Goal: Information Seeking & Learning: Understand process/instructions

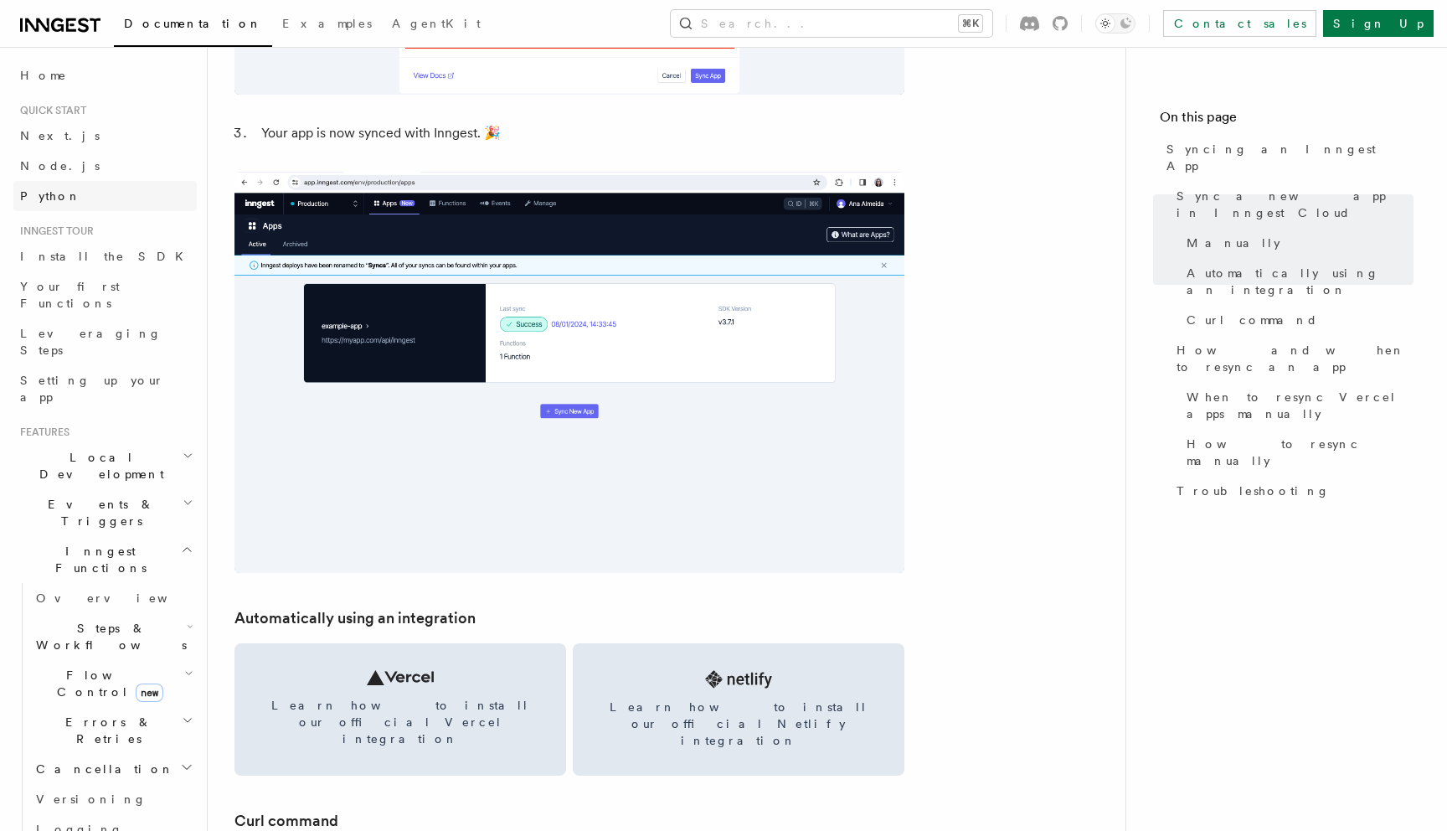
scroll to position [1752, 0]
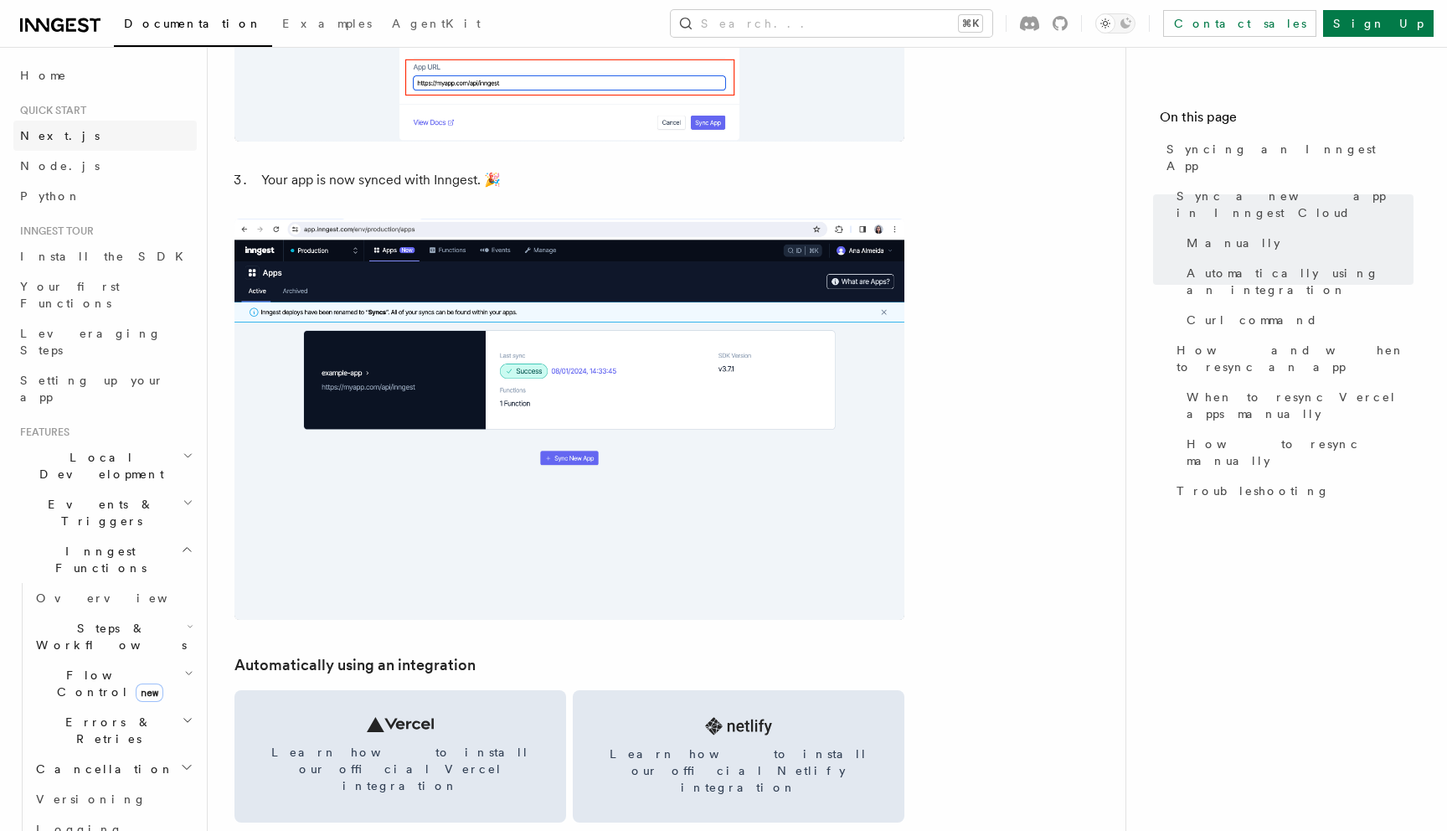
click at [122, 136] on link "Next.js" at bounding box center [104, 136] width 183 height 30
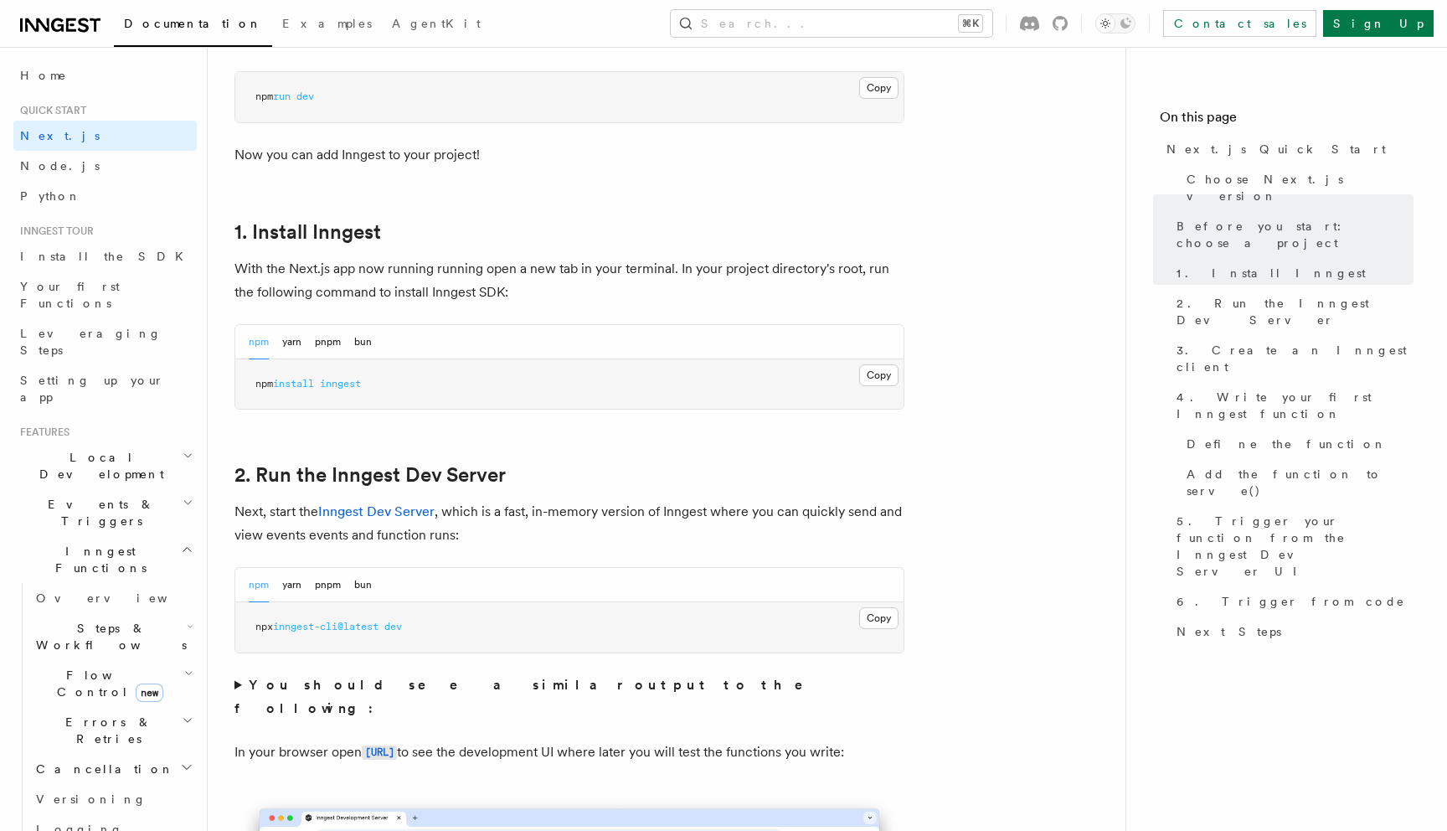
scroll to position [782, 0]
click at [368, 339] on button "bun" at bounding box center [363, 339] width 18 height 34
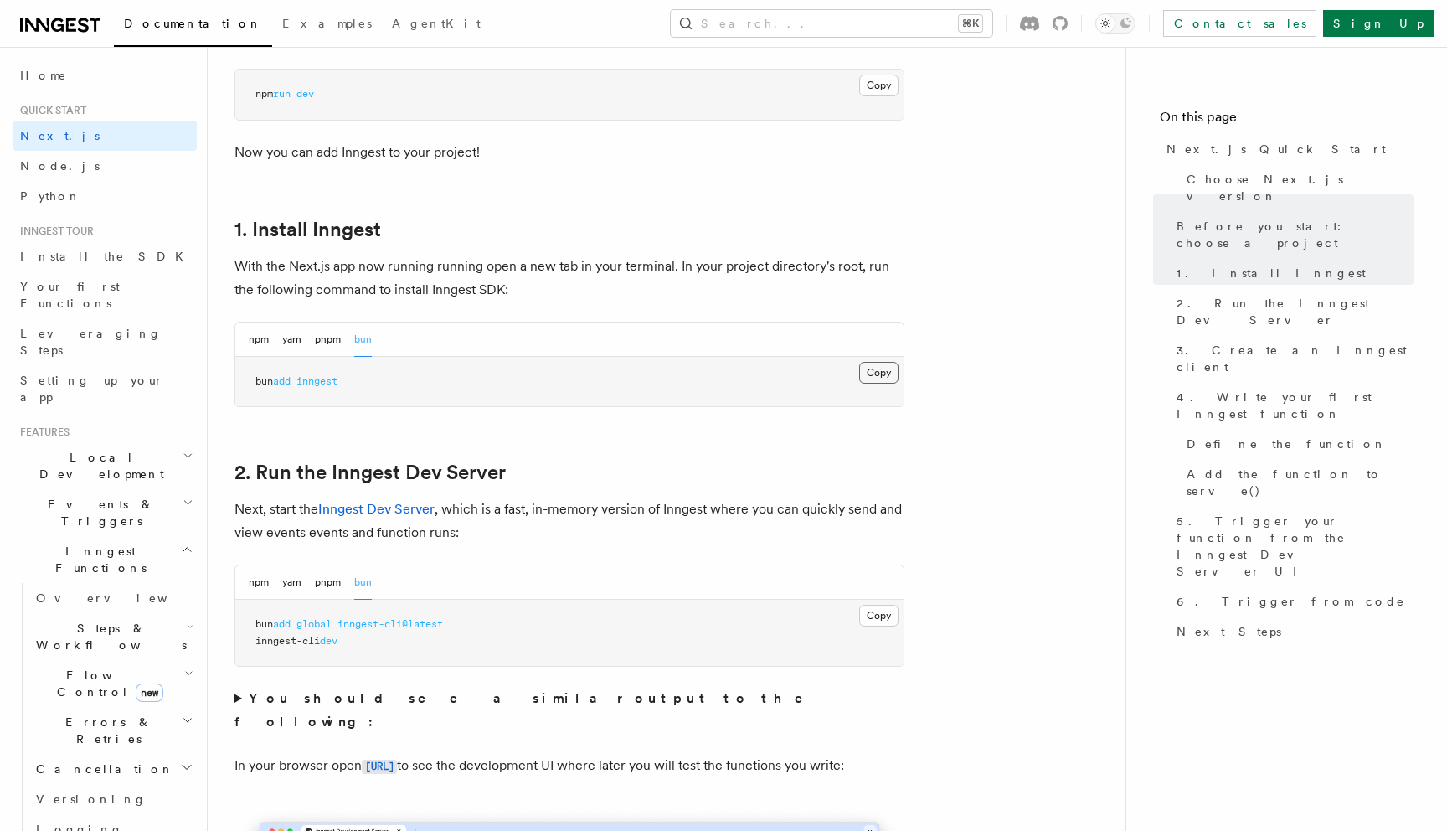
click at [897, 376] on button "Copy Copied" at bounding box center [878, 373] width 39 height 22
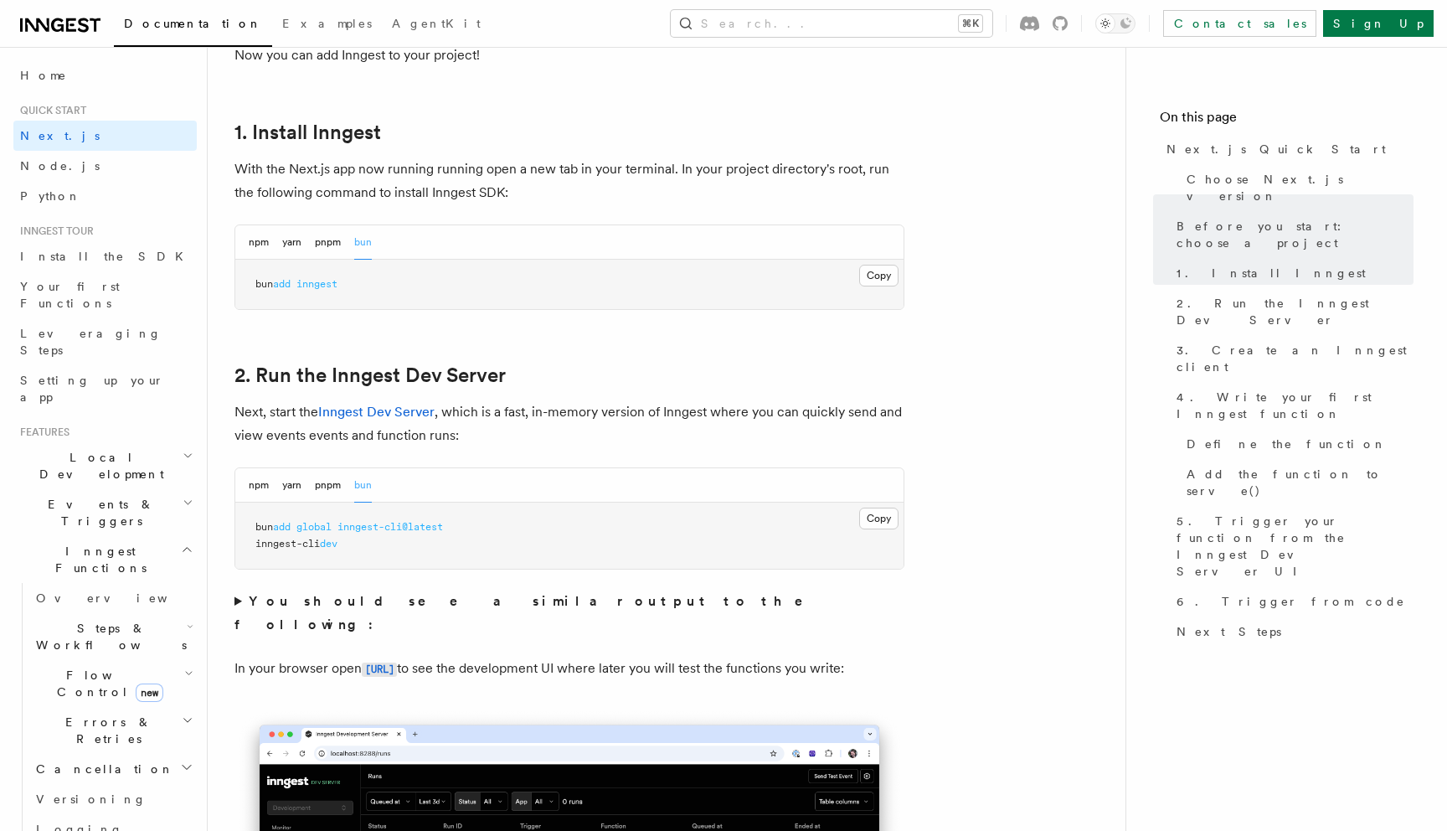
scroll to position [888, 0]
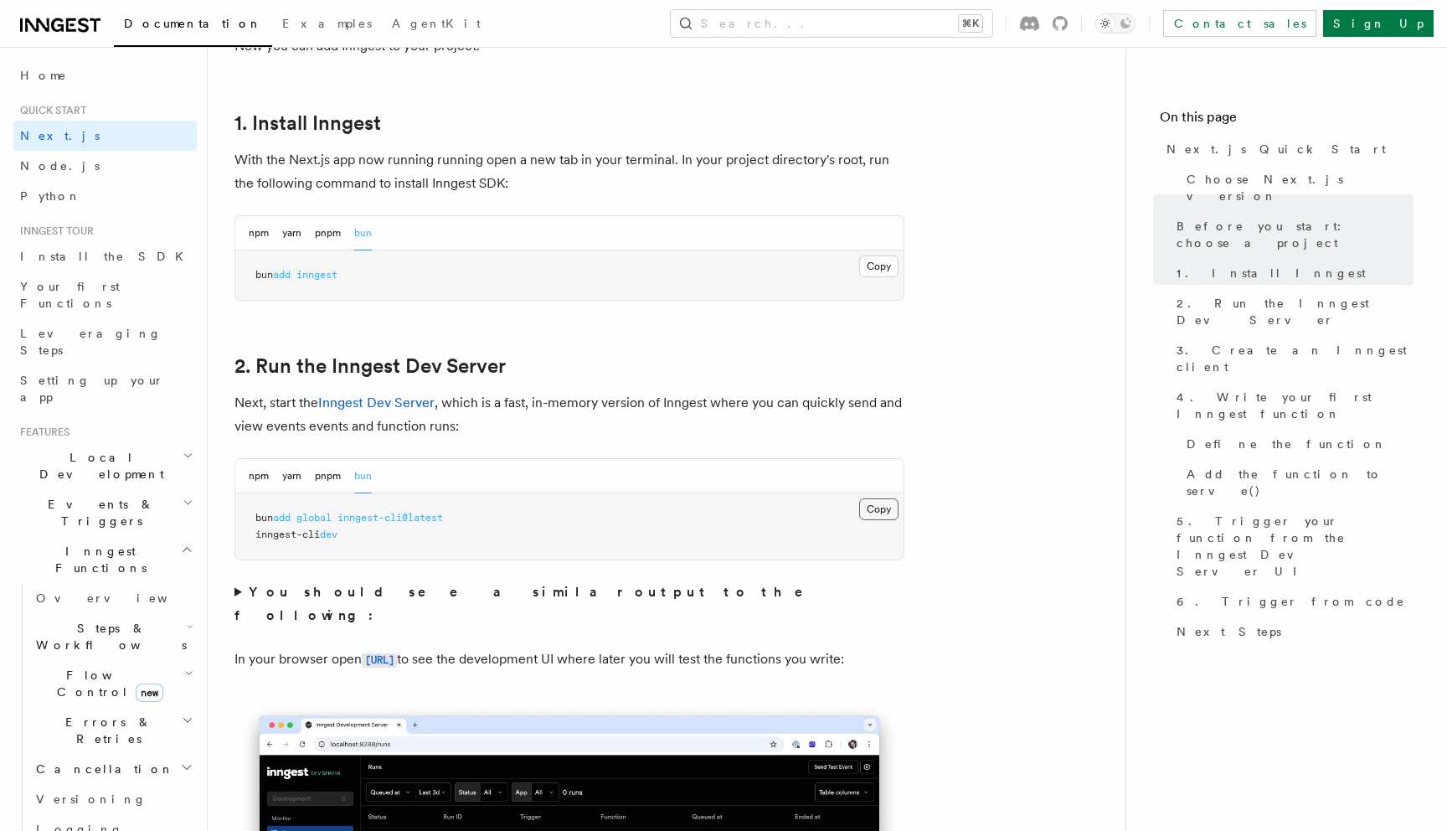
click at [886, 515] on button "Copy Copied" at bounding box center [878, 509] width 39 height 22
click at [616, 500] on pre "bun add global inngest-cli@latest inngest-cli dev" at bounding box center [569, 526] width 668 height 66
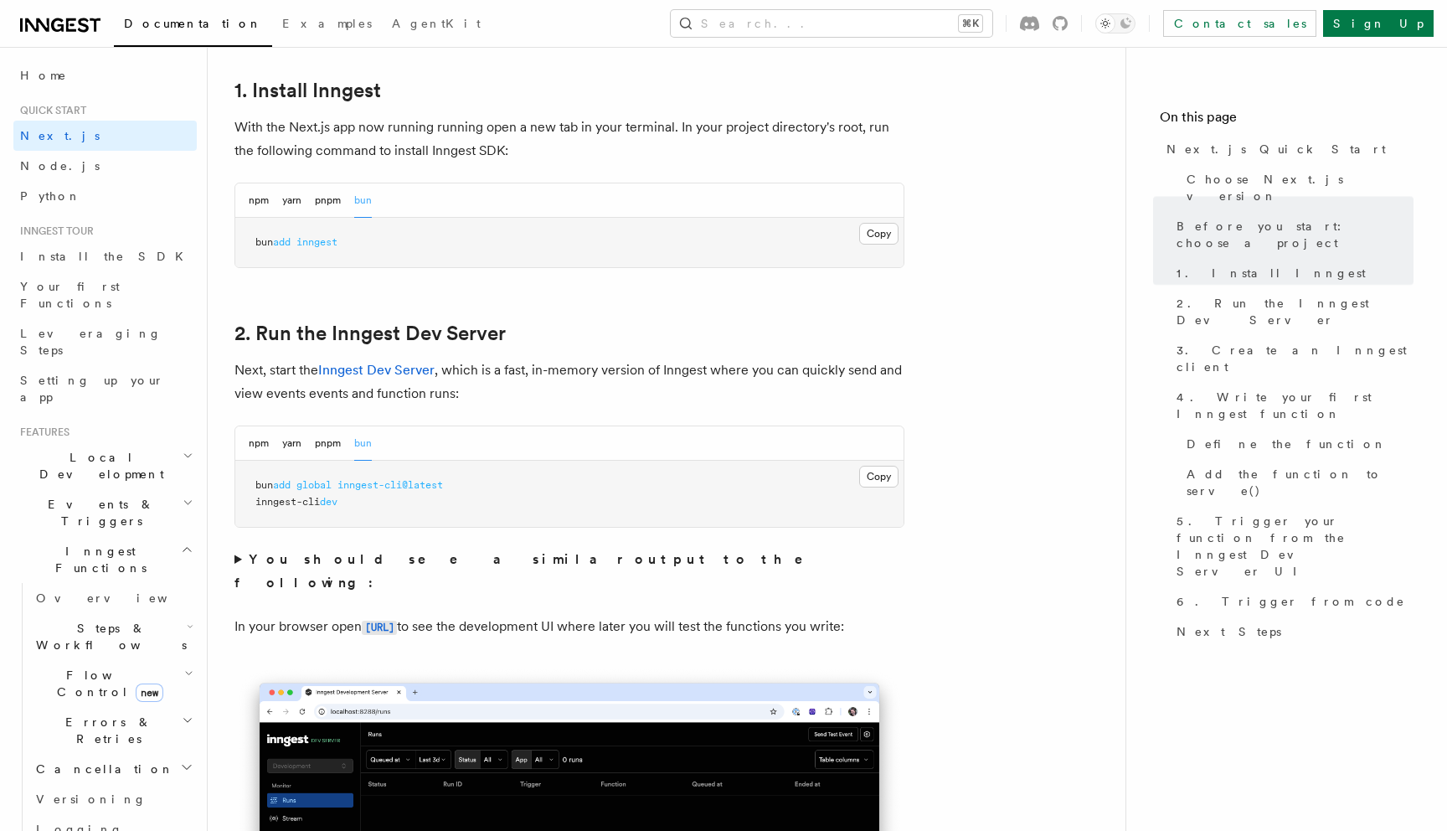
scroll to position [938, 0]
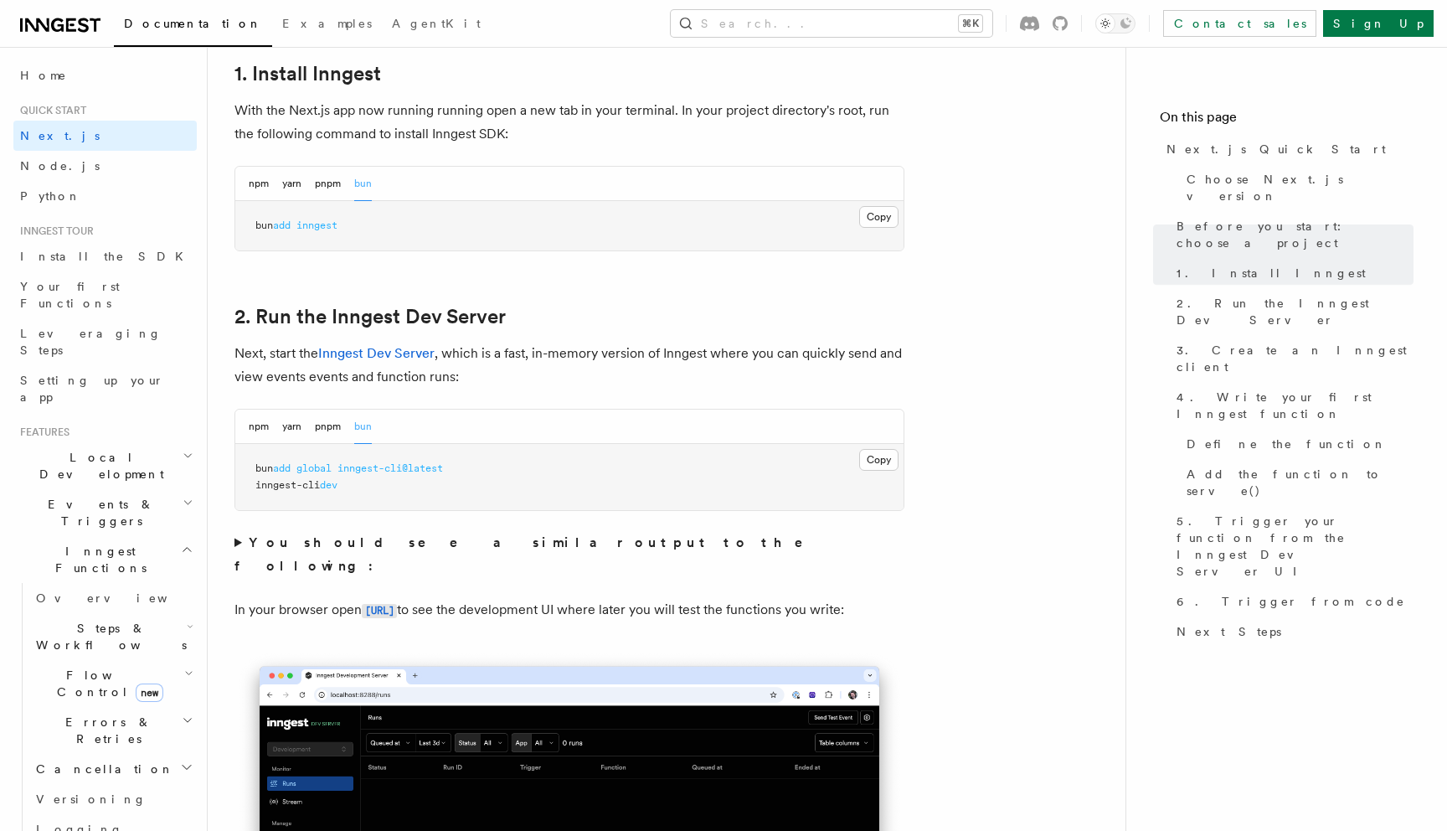
click at [307, 500] on pre "bun add global inngest-cli@latest inngest-cli dev" at bounding box center [569, 477] width 668 height 66
drag, startPoint x: 254, startPoint y: 481, endPoint x: 388, endPoint y: 484, distance: 134.0
click at [389, 484] on pre "bun add global inngest-cli@latest inngest-cli dev" at bounding box center [569, 477] width 668 height 66
copy span "inngest-cli dev"
click at [392, 500] on pre "bun add global inngest-cli@latest inngest-cli dev" at bounding box center [569, 477] width 668 height 66
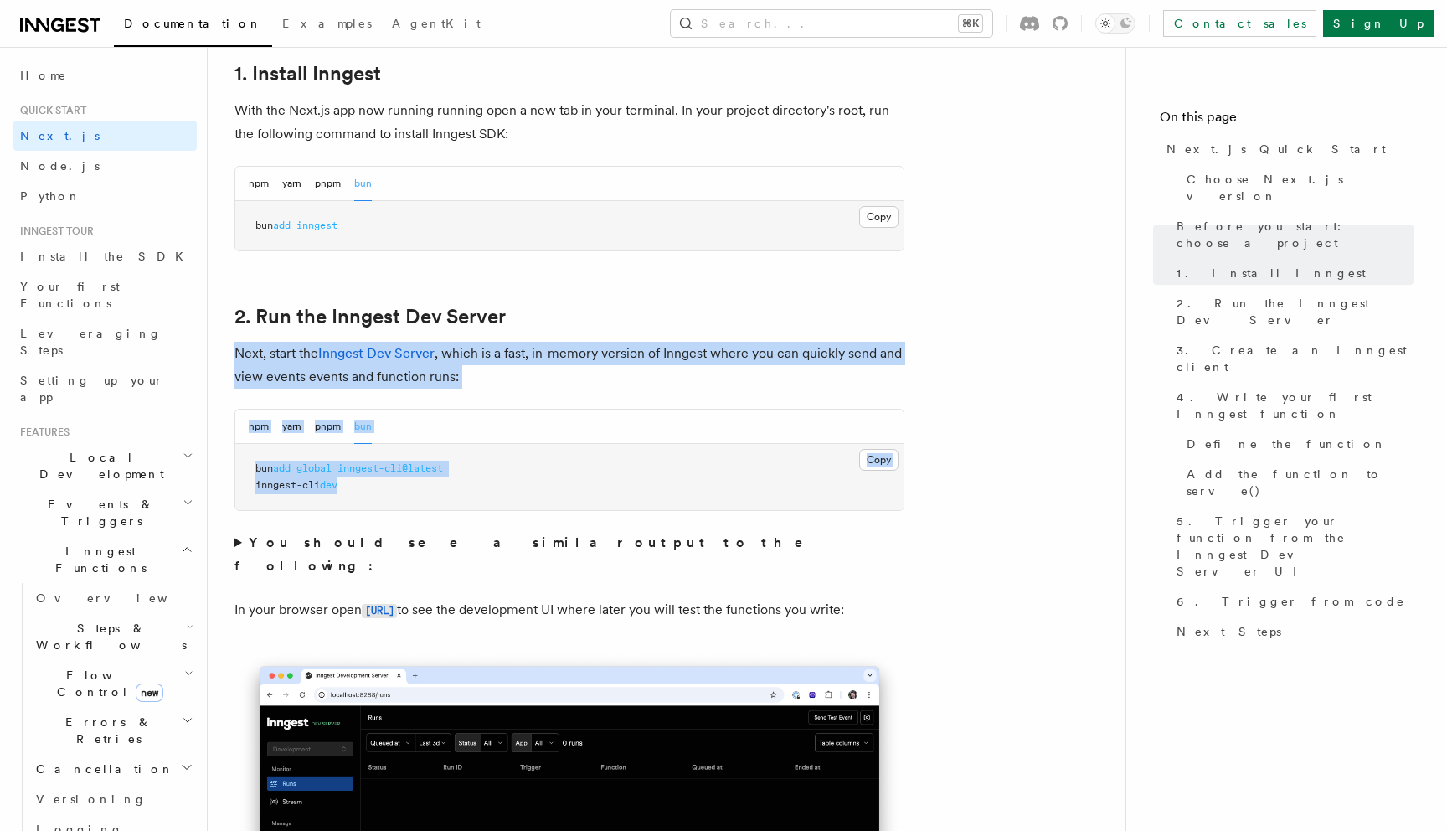
drag, startPoint x: 237, startPoint y: 353, endPoint x: 449, endPoint y: 492, distance: 253.4
copy article "Next, start the Inngest Dev Server , which is a fast, in-memory version of Inng…"
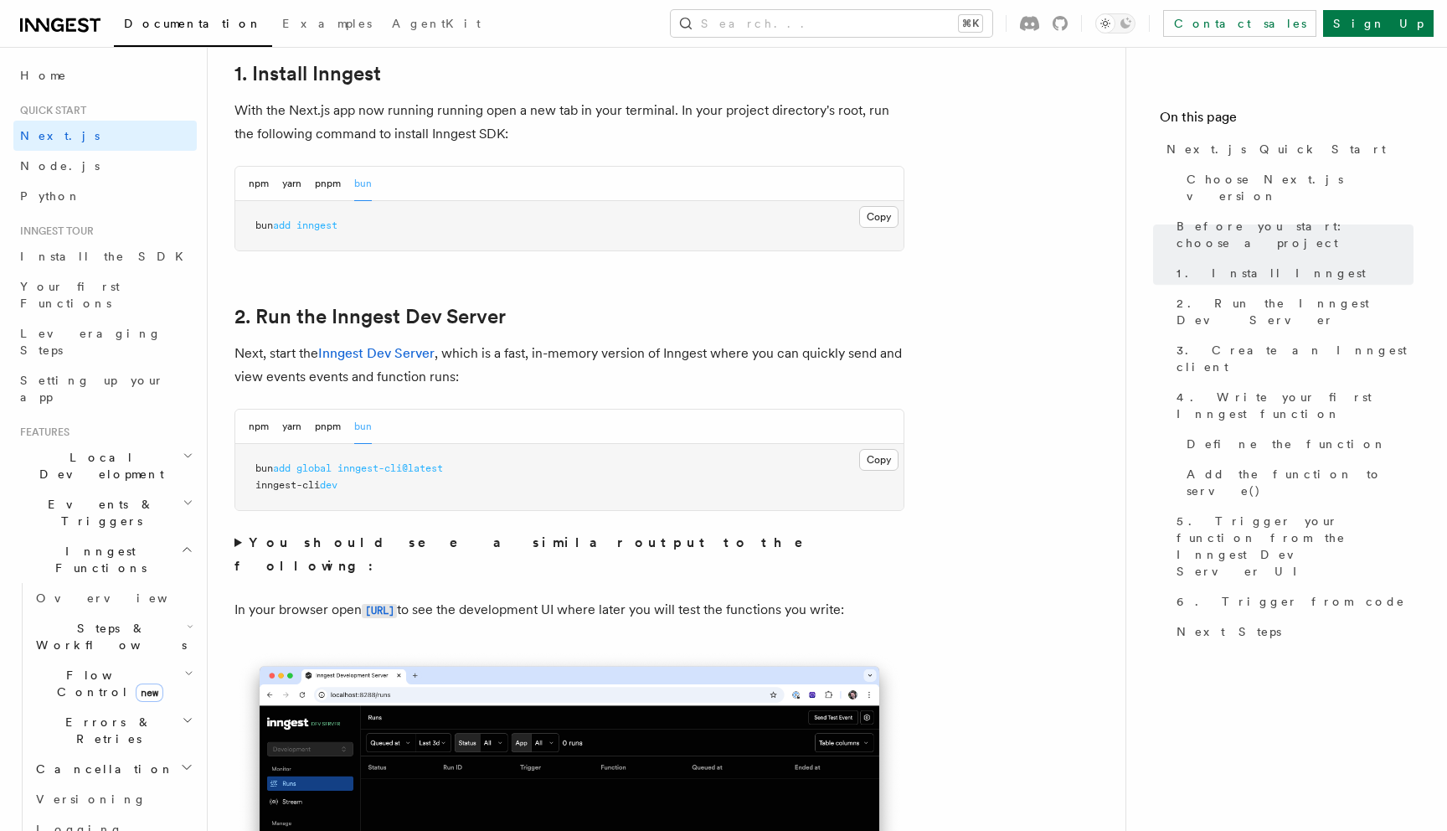
click at [422, 492] on pre "bun add global inngest-cli@latest inngest-cli dev" at bounding box center [569, 477] width 668 height 66
drag, startPoint x: 255, startPoint y: 469, endPoint x: 508, endPoint y: 469, distance: 252.9
click at [508, 469] on pre "bun add global inngest-cli@latest inngest-cli dev" at bounding box center [569, 477] width 668 height 66
copy span "bun add global inngest-cli@latest"
click at [744, 345] on p "Next, start the Inngest Dev Server , which is a fast, in-memory version of Inng…" at bounding box center [569, 365] width 670 height 47
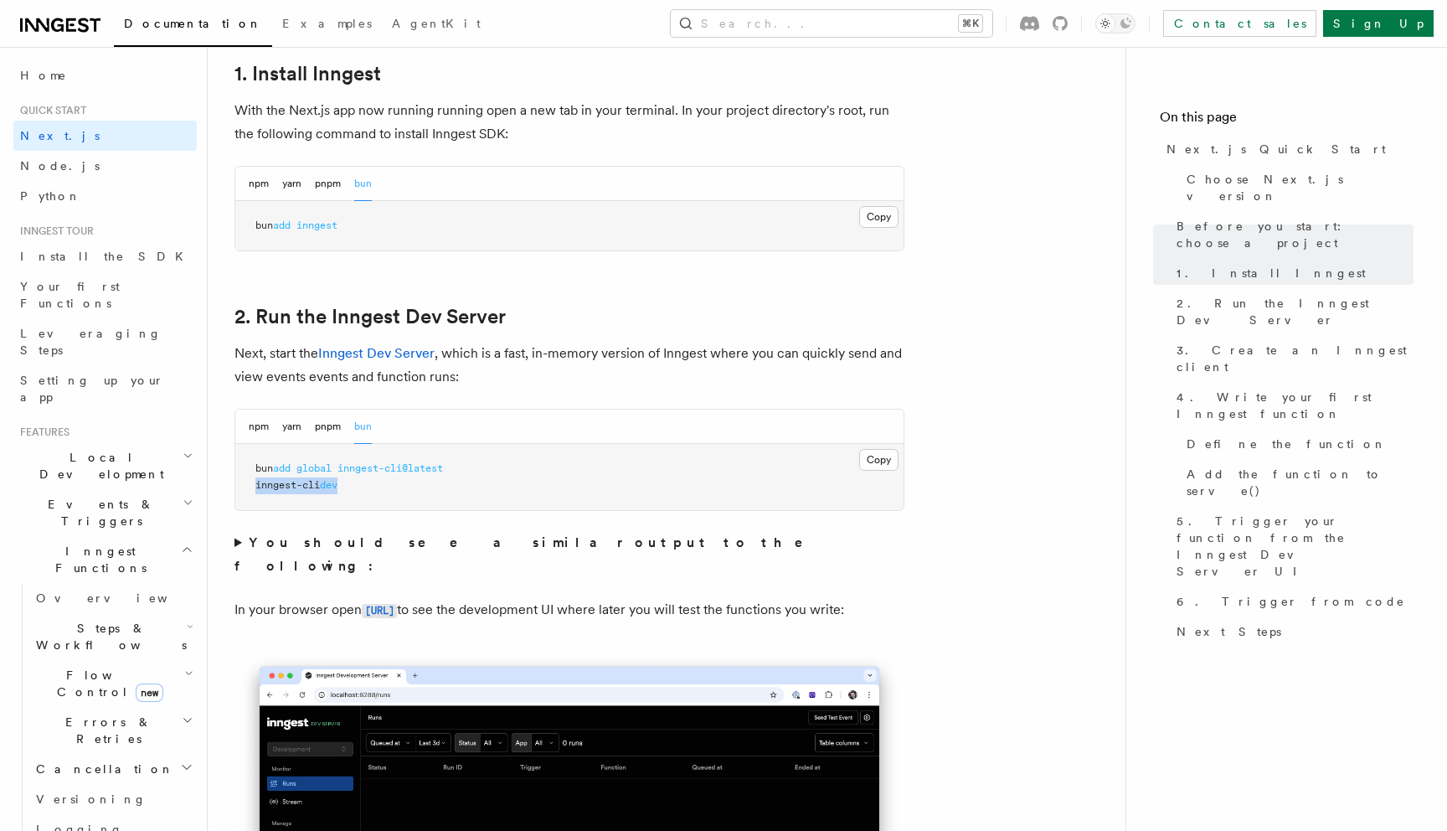
drag, startPoint x: 257, startPoint y: 486, endPoint x: 391, endPoint y: 485, distance: 134.0
click at [393, 486] on pre "bun add global inngest-cli@latest inngest-cli dev" at bounding box center [569, 477] width 668 height 66
copy span "inngest-cli dev"
click at [538, 379] on p "Next, start the Inngest Dev Server , which is a fast, in-memory version of Inng…" at bounding box center [569, 365] width 670 height 47
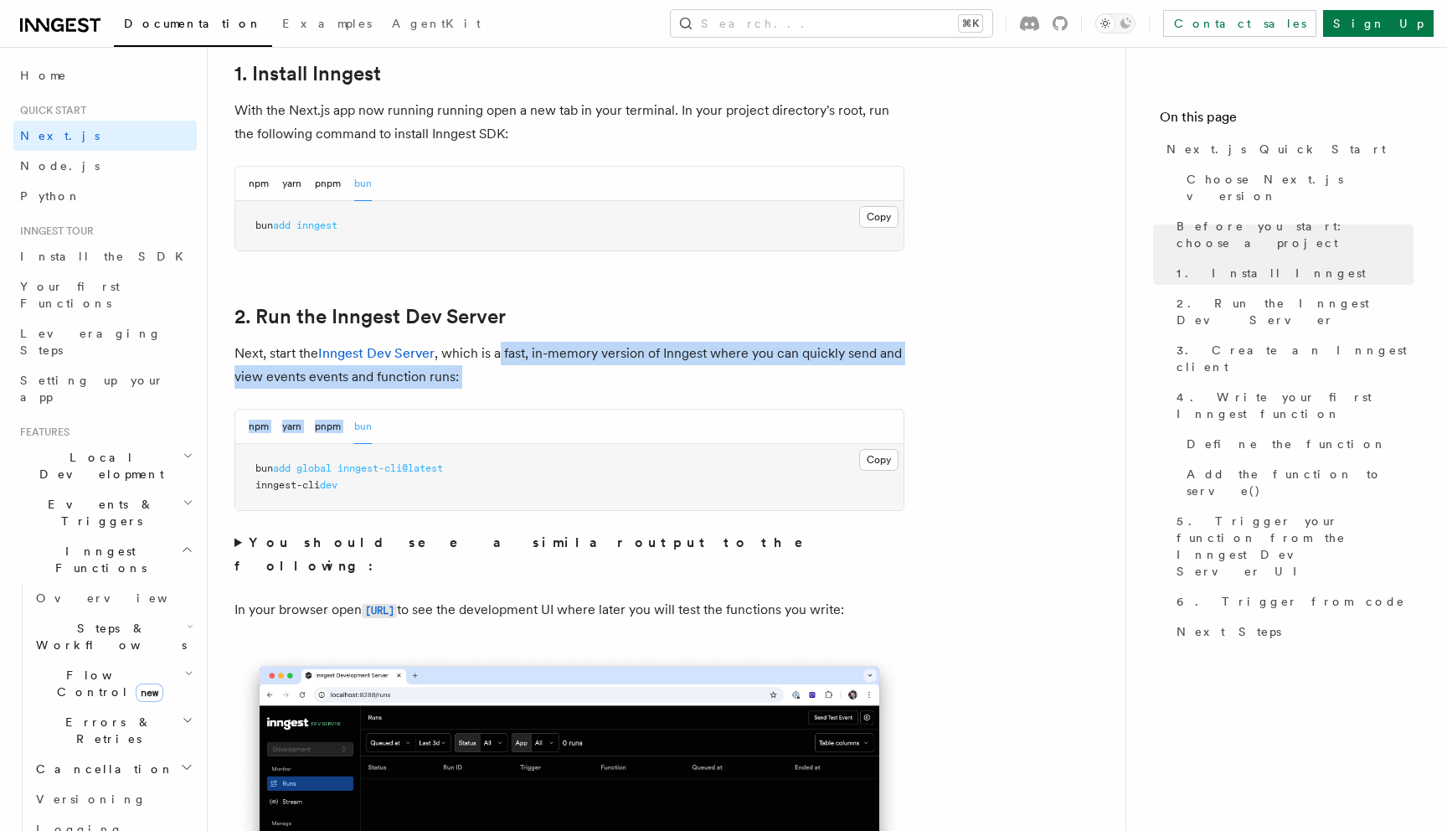
drag, startPoint x: 502, startPoint y: 352, endPoint x: 581, endPoint y: 389, distance: 87.7
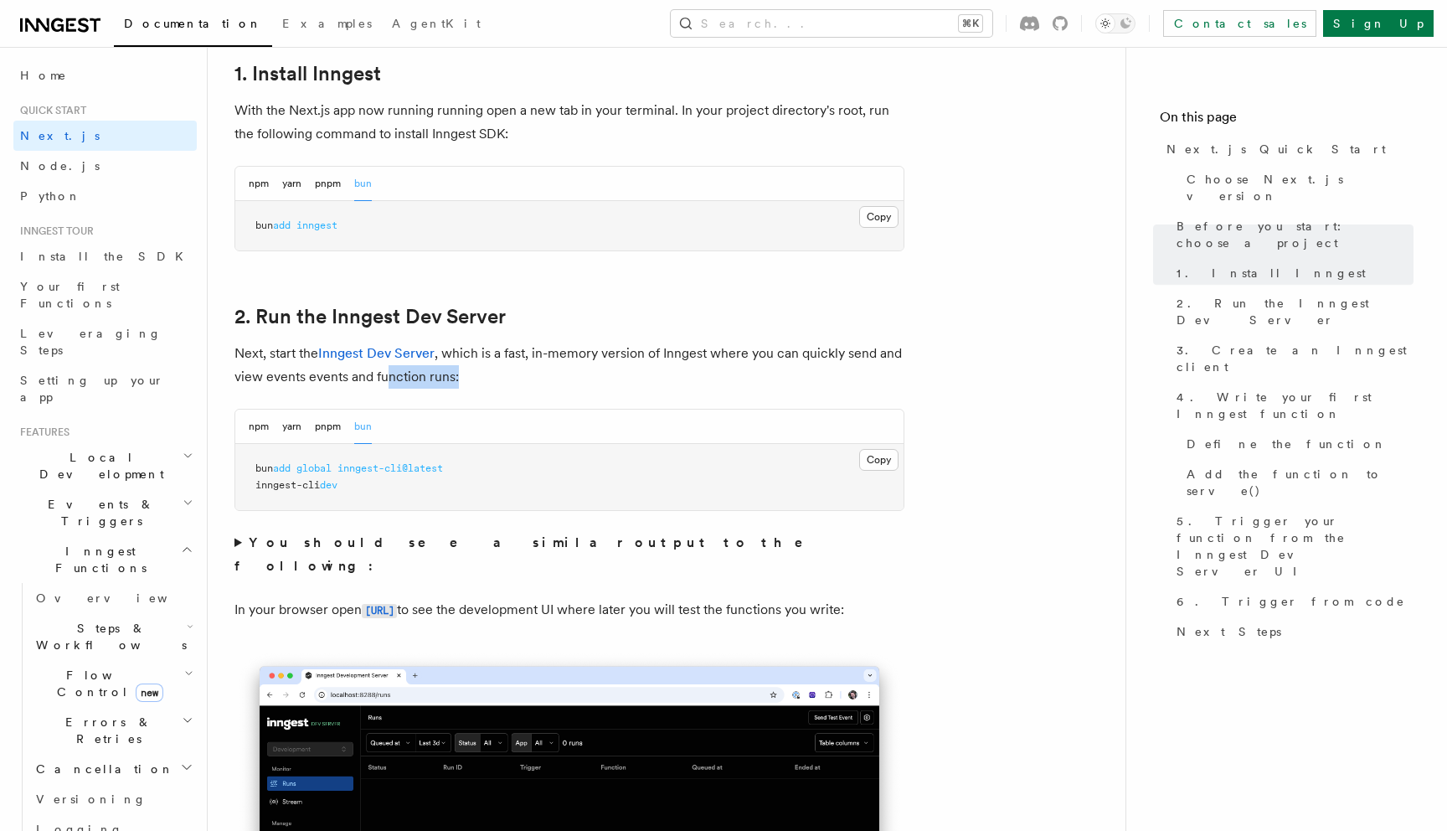
drag, startPoint x: 387, startPoint y: 378, endPoint x: 499, endPoint y: 377, distance: 112.2
click at [499, 377] on p "Next, start the Inngest Dev Server , which is a fast, in-memory version of Inng…" at bounding box center [569, 365] width 670 height 47
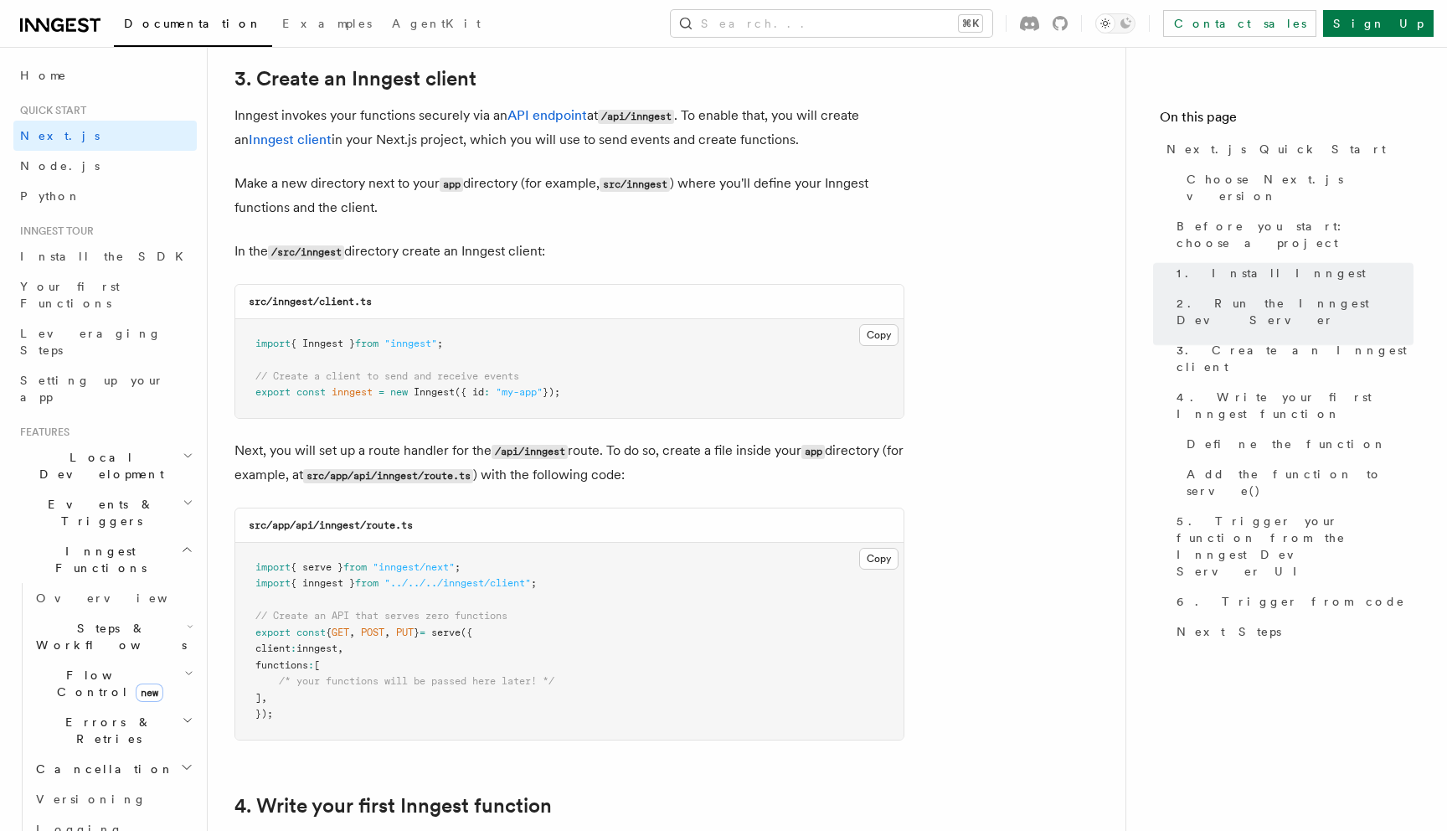
scroll to position [2006, 0]
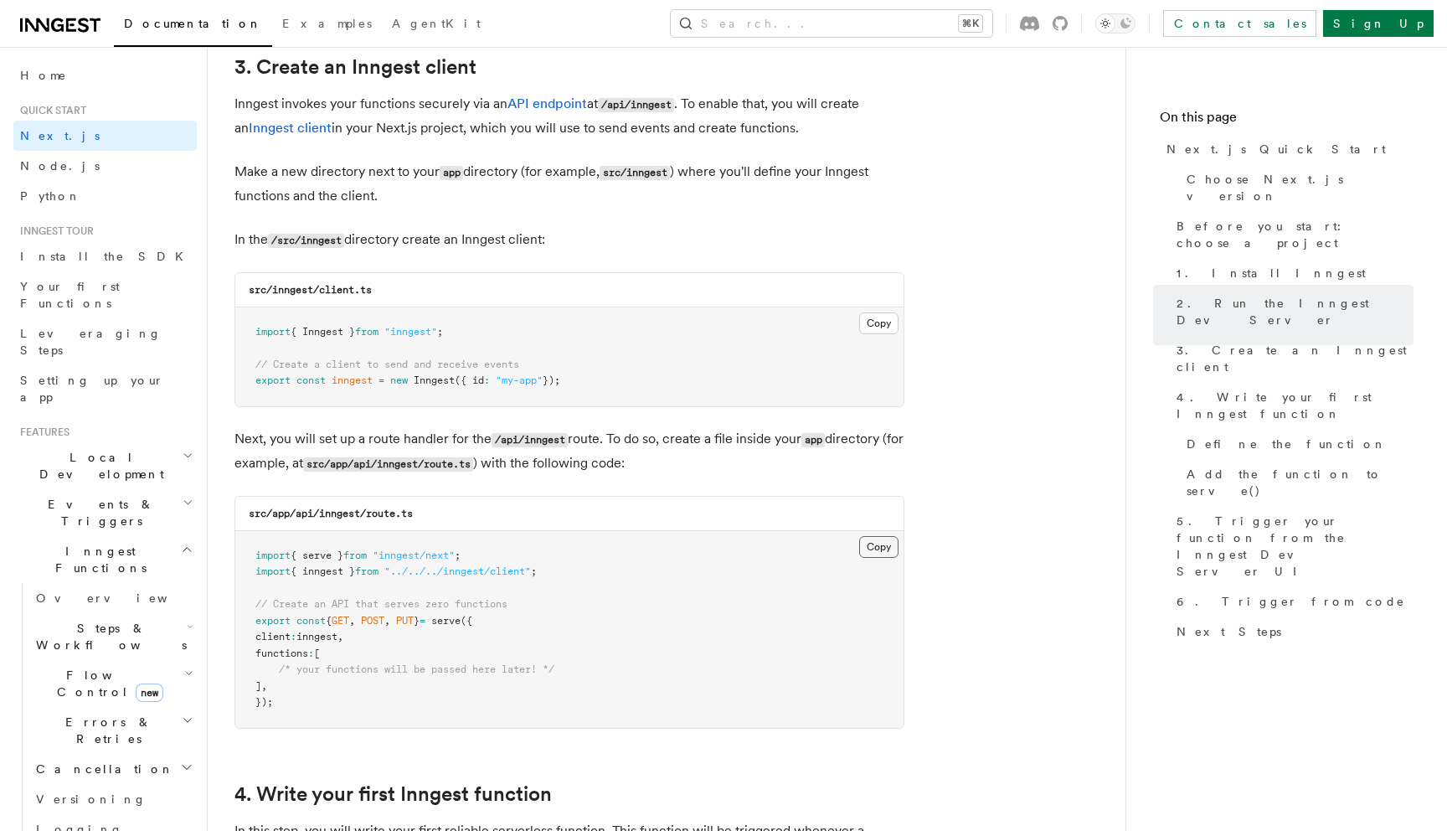
click at [892, 543] on button "Copy Copied" at bounding box center [878, 547] width 39 height 22
drag, startPoint x: 254, startPoint y: 332, endPoint x: 510, endPoint y: 332, distance: 256.2
click at [510, 332] on pre "import { Inngest } from "inngest" ; // Create a client to send and receive even…" at bounding box center [569, 356] width 668 height 99
copy span "import { Inngest } from "inngest" ;"
drag, startPoint x: 256, startPoint y: 383, endPoint x: 691, endPoint y: 386, distance: 434.5
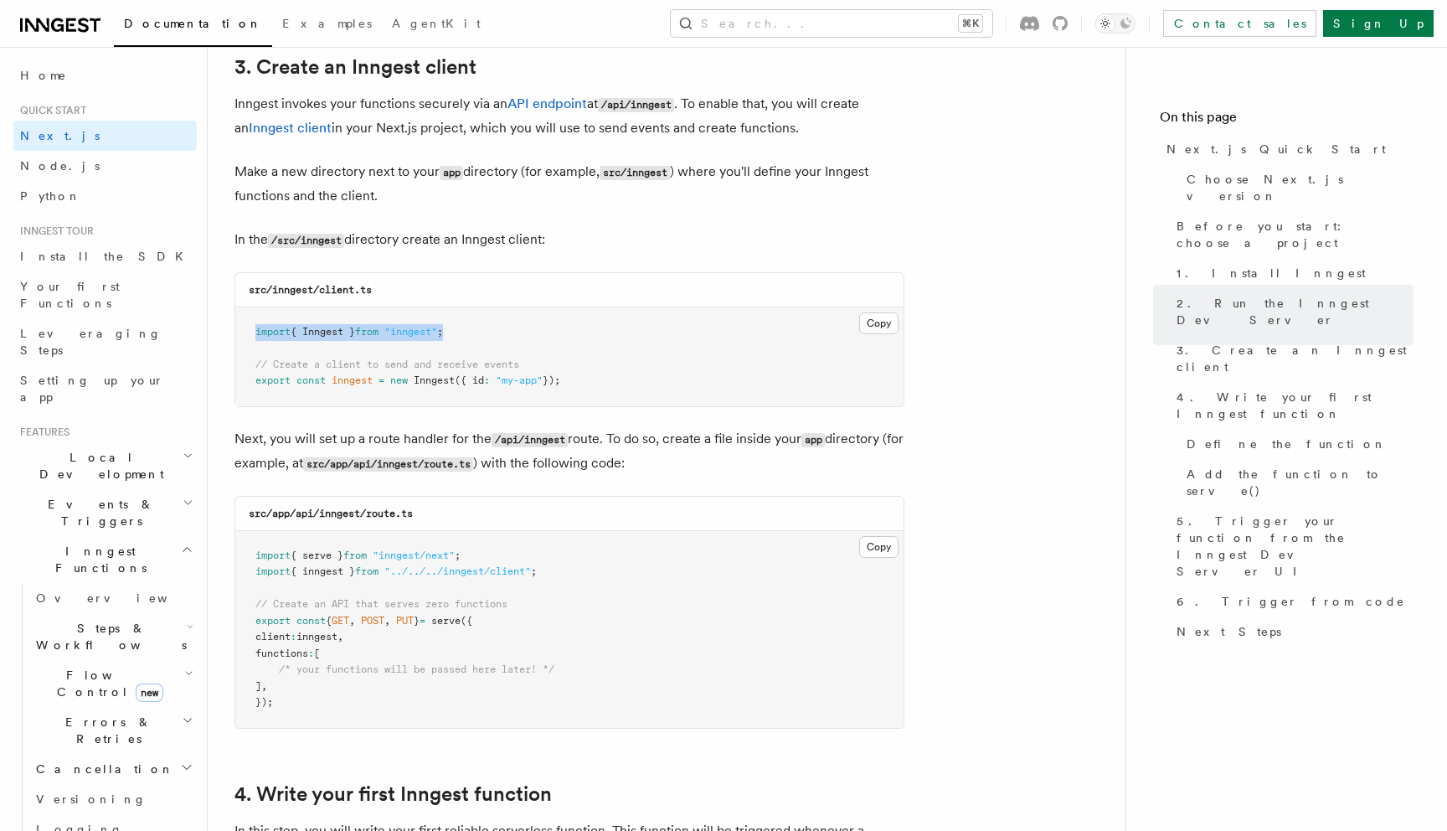
click at [692, 386] on pre "import { Inngest } from "inngest" ; // Create a client to send and receive even…" at bounding box center [569, 356] width 668 height 99
copy span "export const inngest = new Inngest ({ id : "my-app" });"
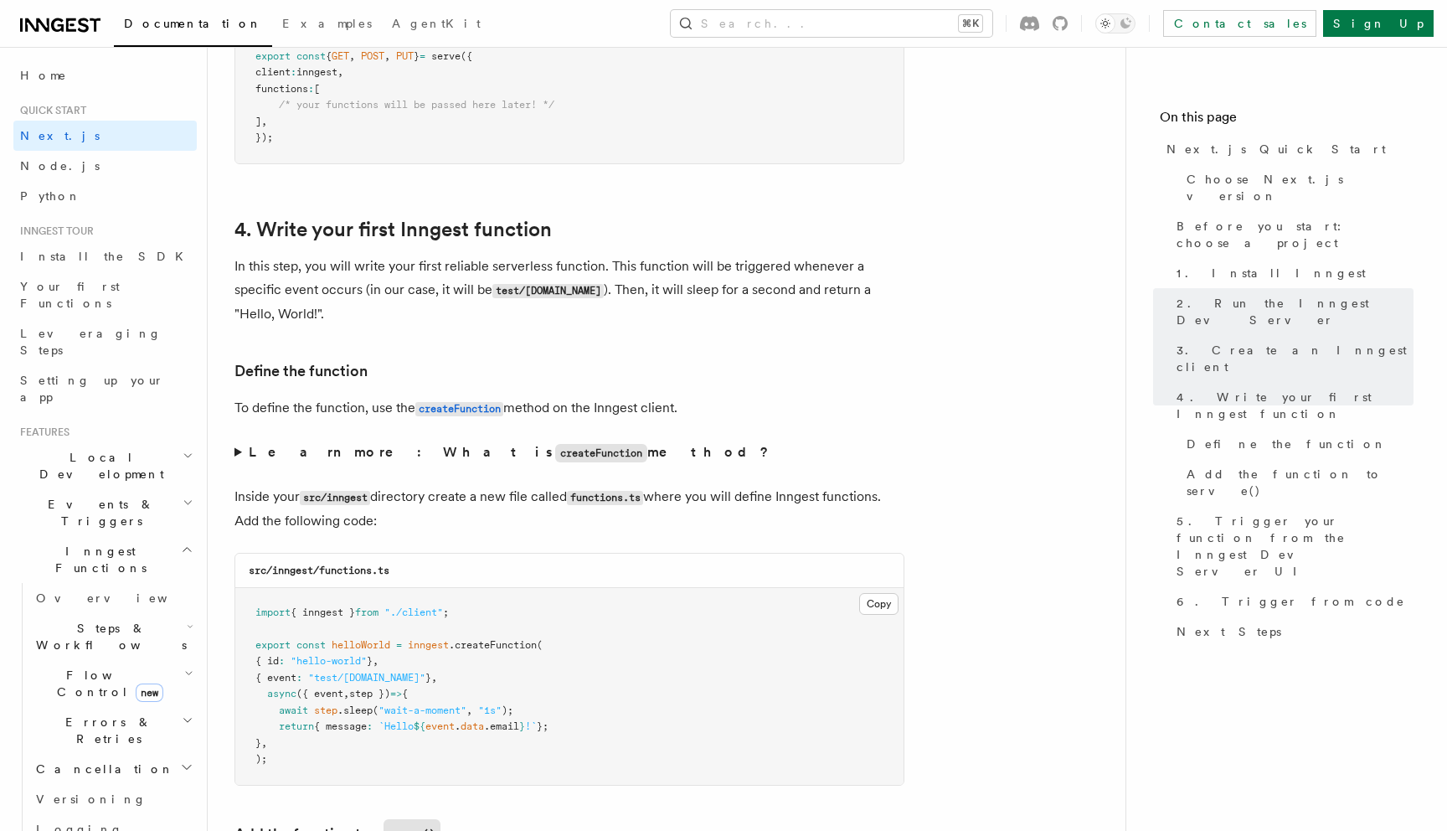
scroll to position [2673, 0]
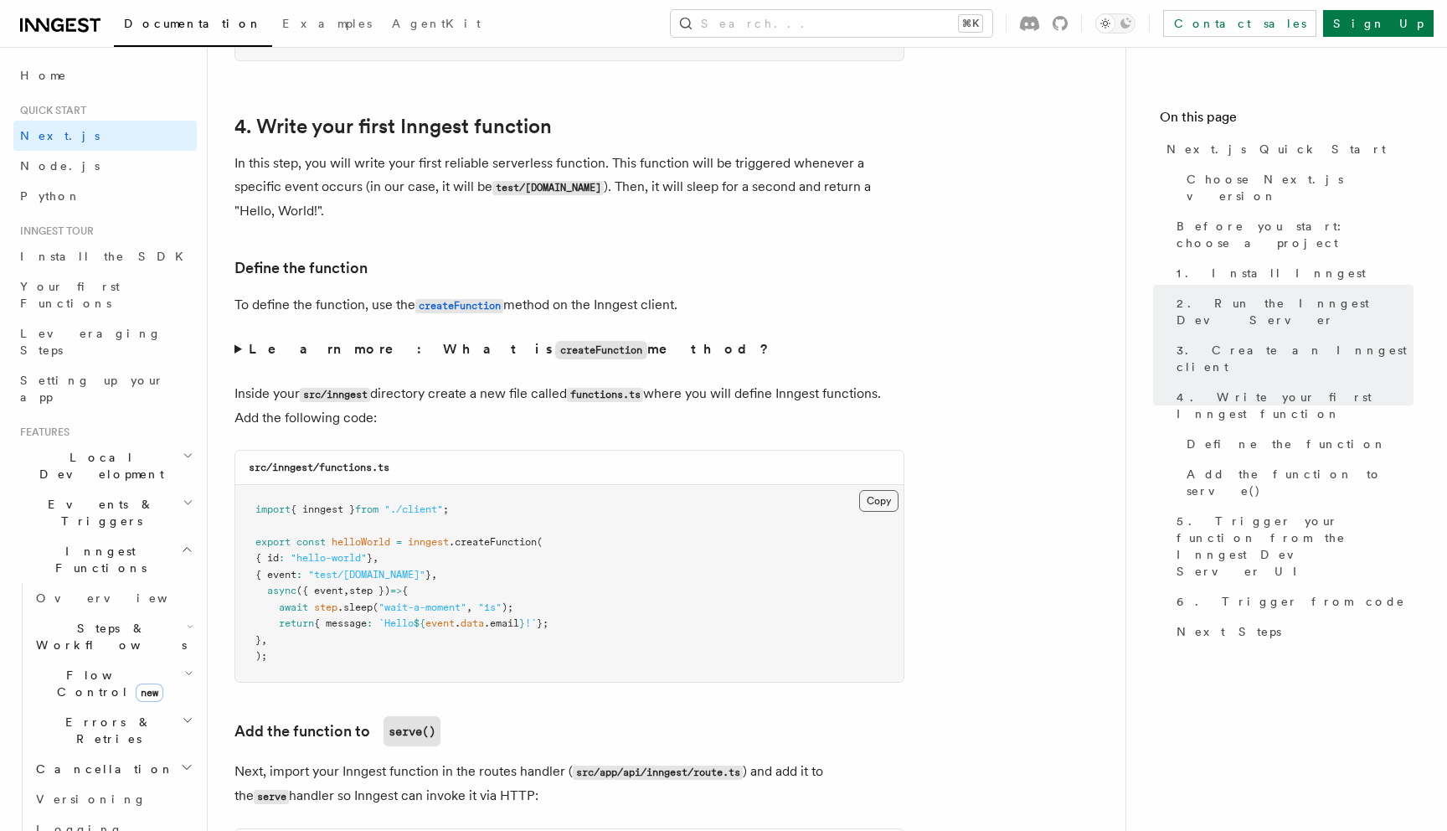
click at [874, 505] on button "Copy Copied" at bounding box center [878, 501] width 39 height 22
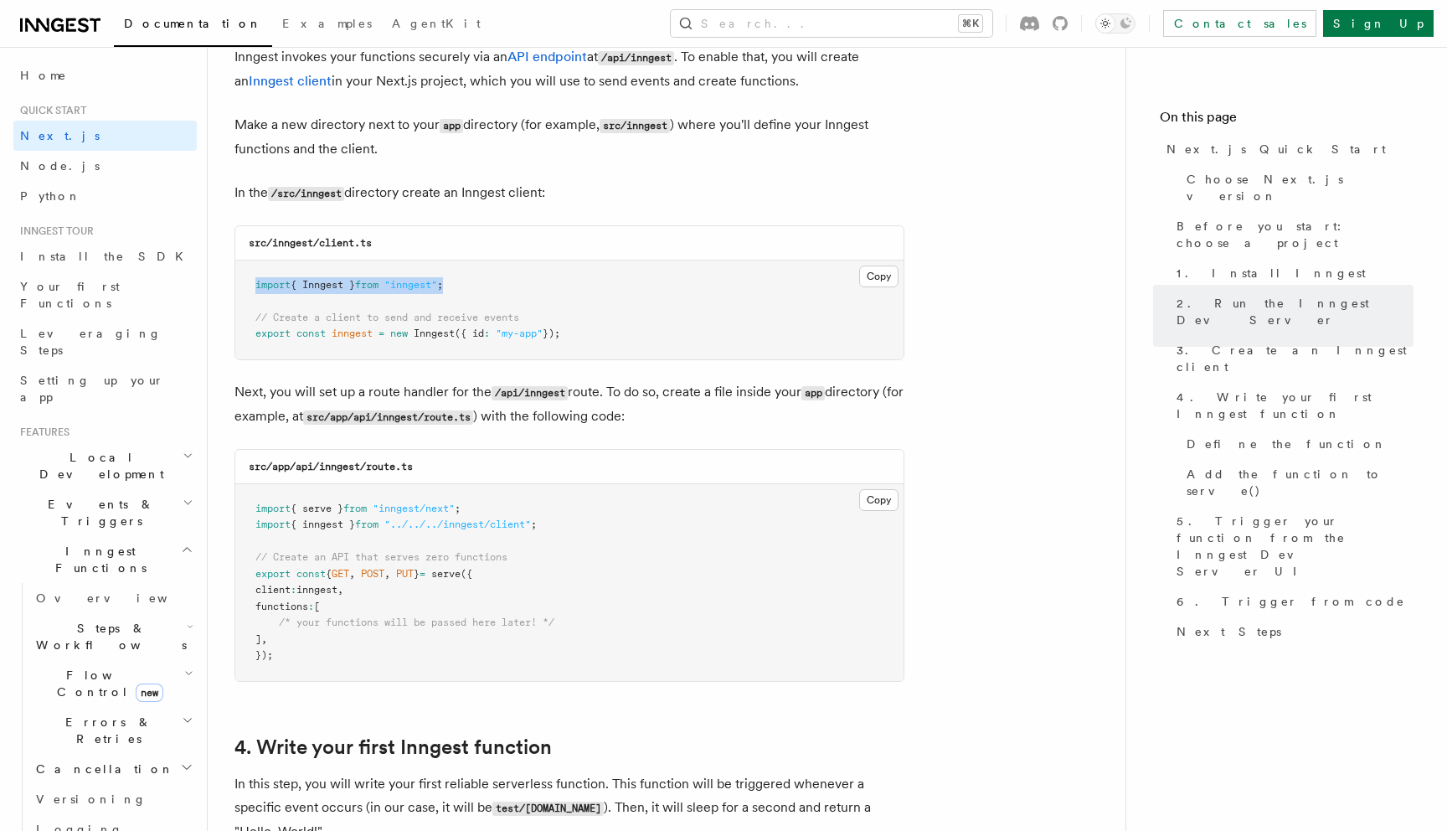
scroll to position [1969, 0]
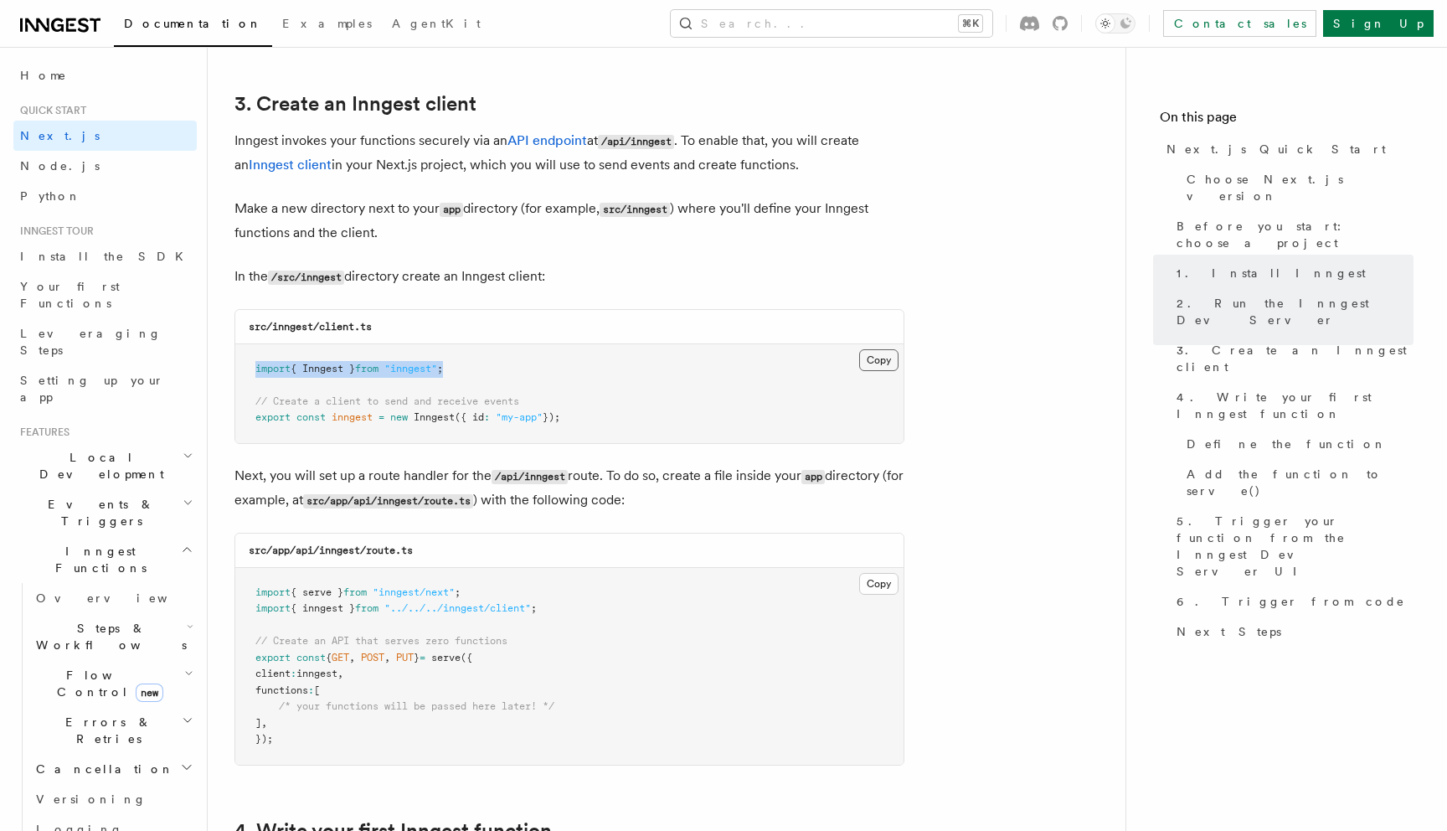
click at [886, 363] on button "Copy Copied" at bounding box center [878, 360] width 39 height 22
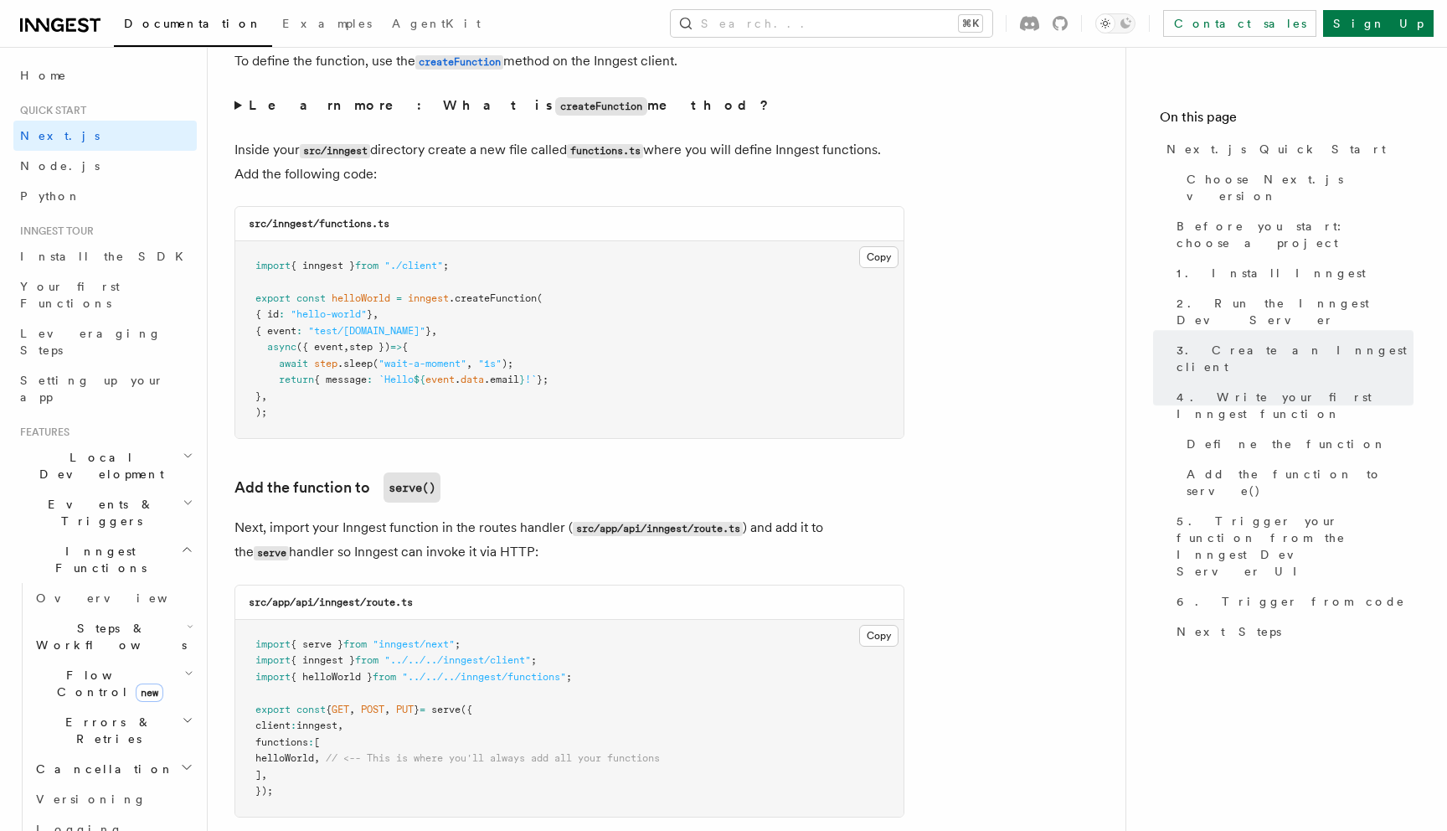
scroll to position [2956, 0]
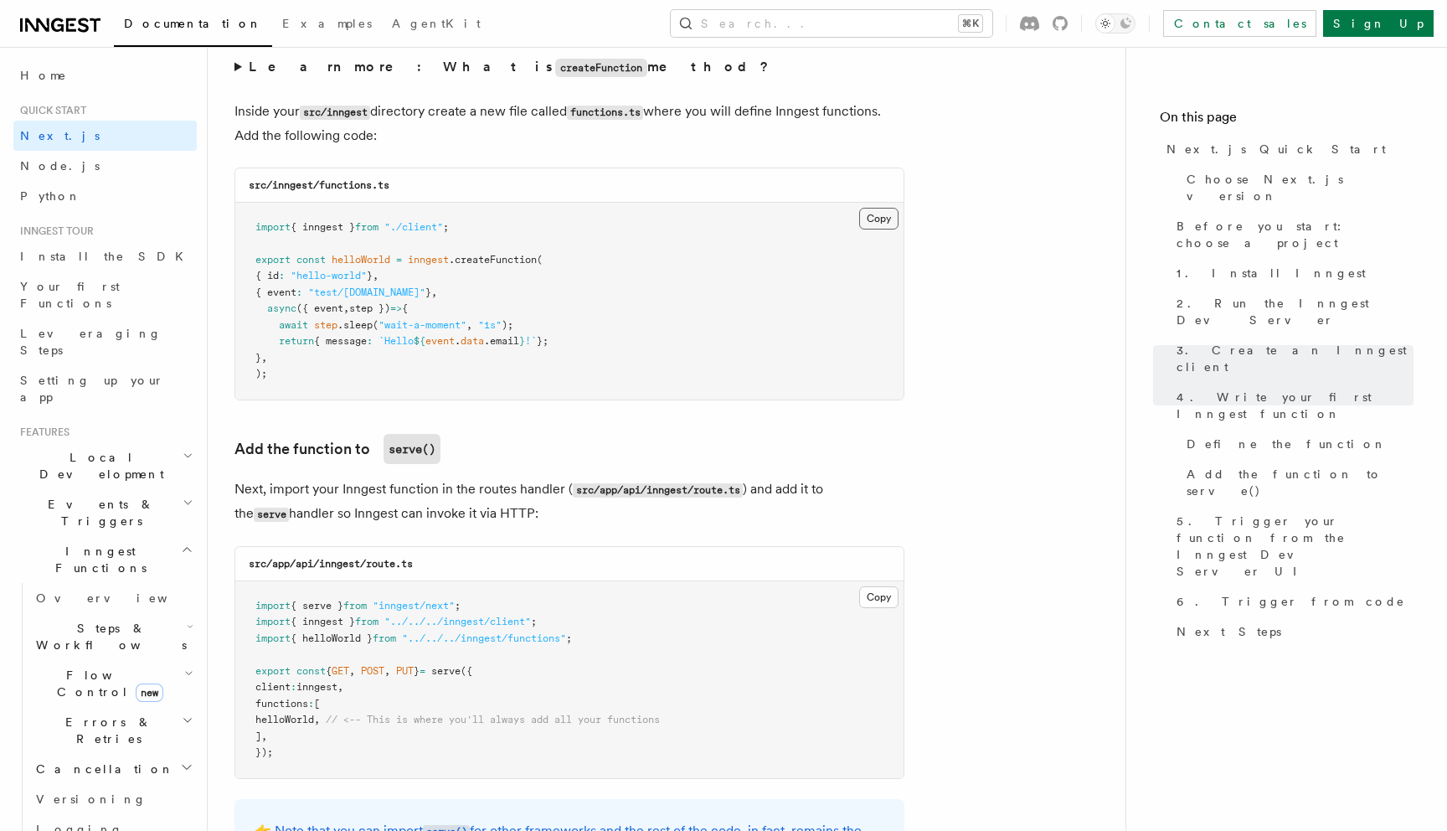
click at [886, 214] on button "Copy Copied" at bounding box center [878, 219] width 39 height 22
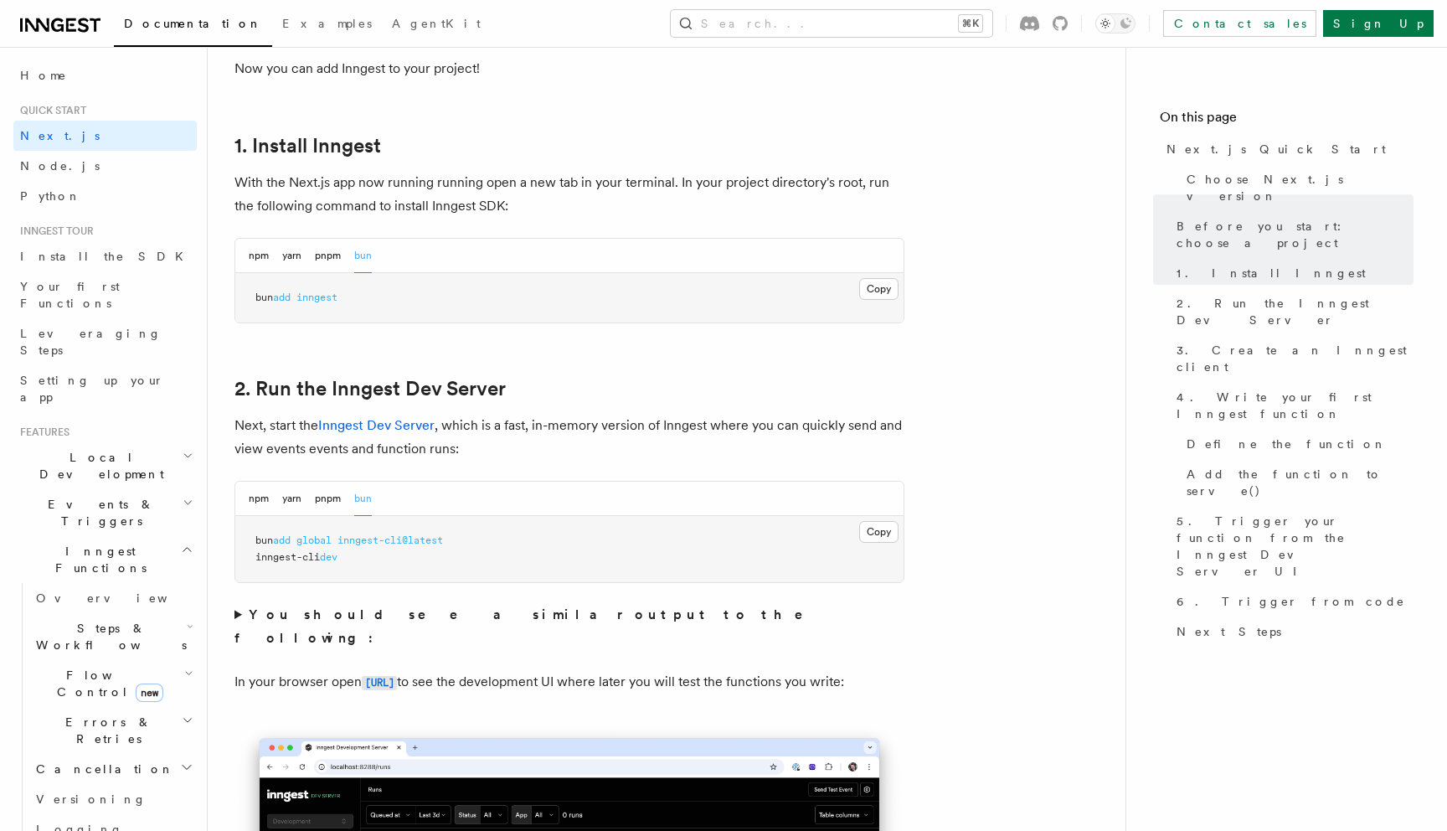
scroll to position [867, 0]
drag, startPoint x: 255, startPoint y: 556, endPoint x: 398, endPoint y: 557, distance: 142.3
click at [399, 557] on pre "bun add global inngest-cli@latest inngest-cli dev" at bounding box center [569, 547] width 668 height 66
copy span "inngest-cli dev"
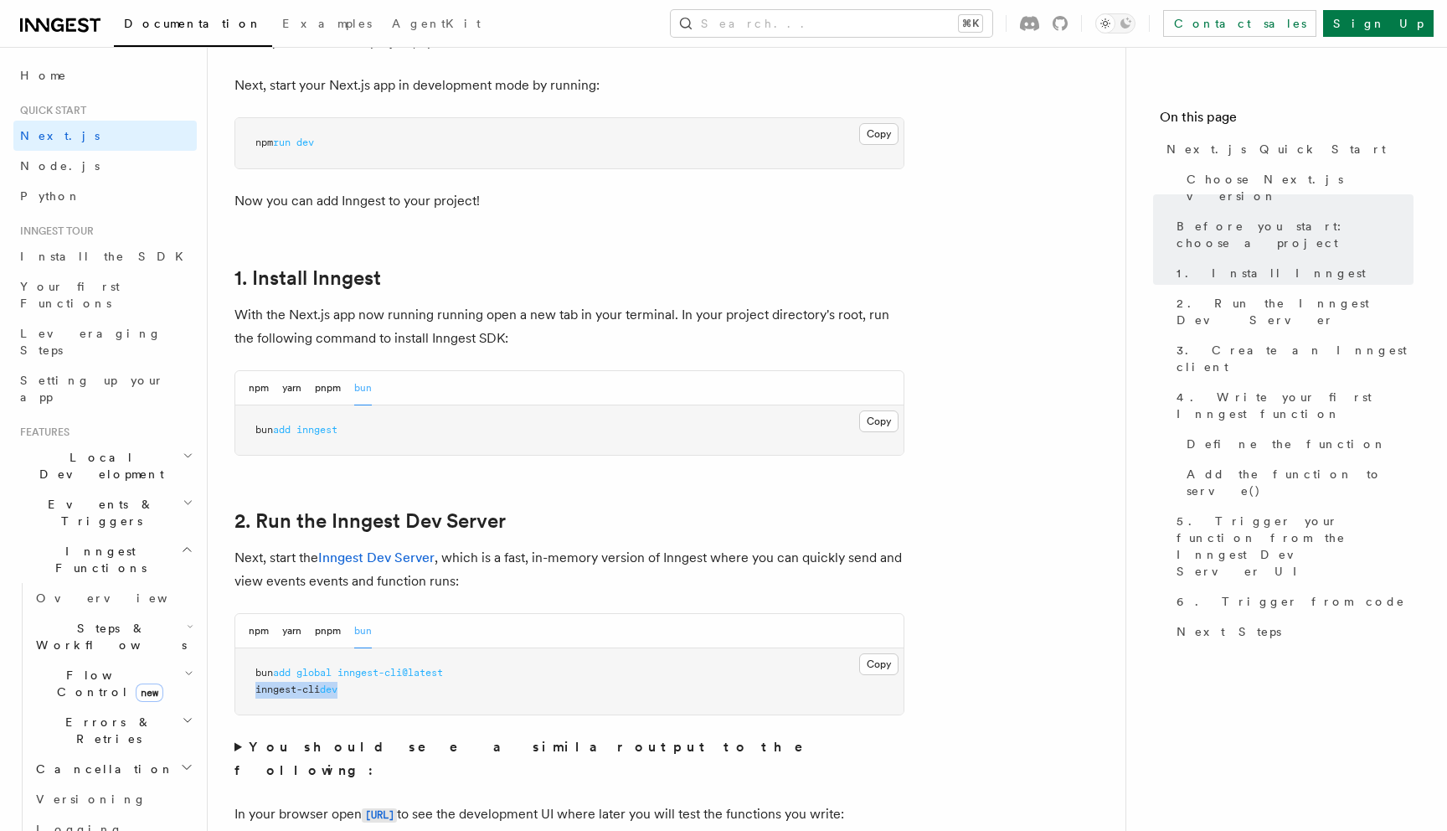
scroll to position [721, 0]
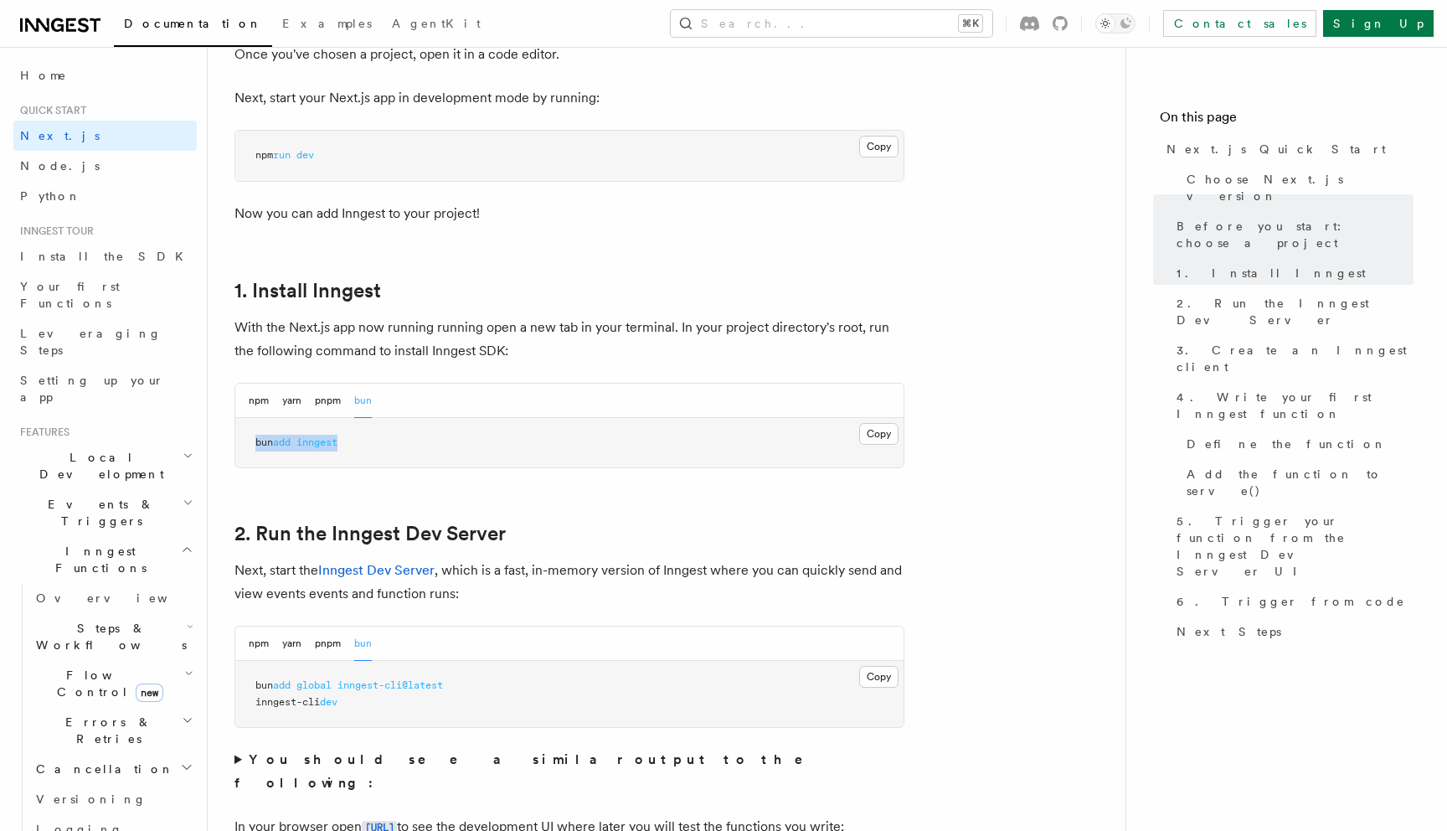
drag, startPoint x: 252, startPoint y: 440, endPoint x: 443, endPoint y: 438, distance: 190.9
click at [446, 440] on pre "bun add inngest" at bounding box center [569, 443] width 668 height 50
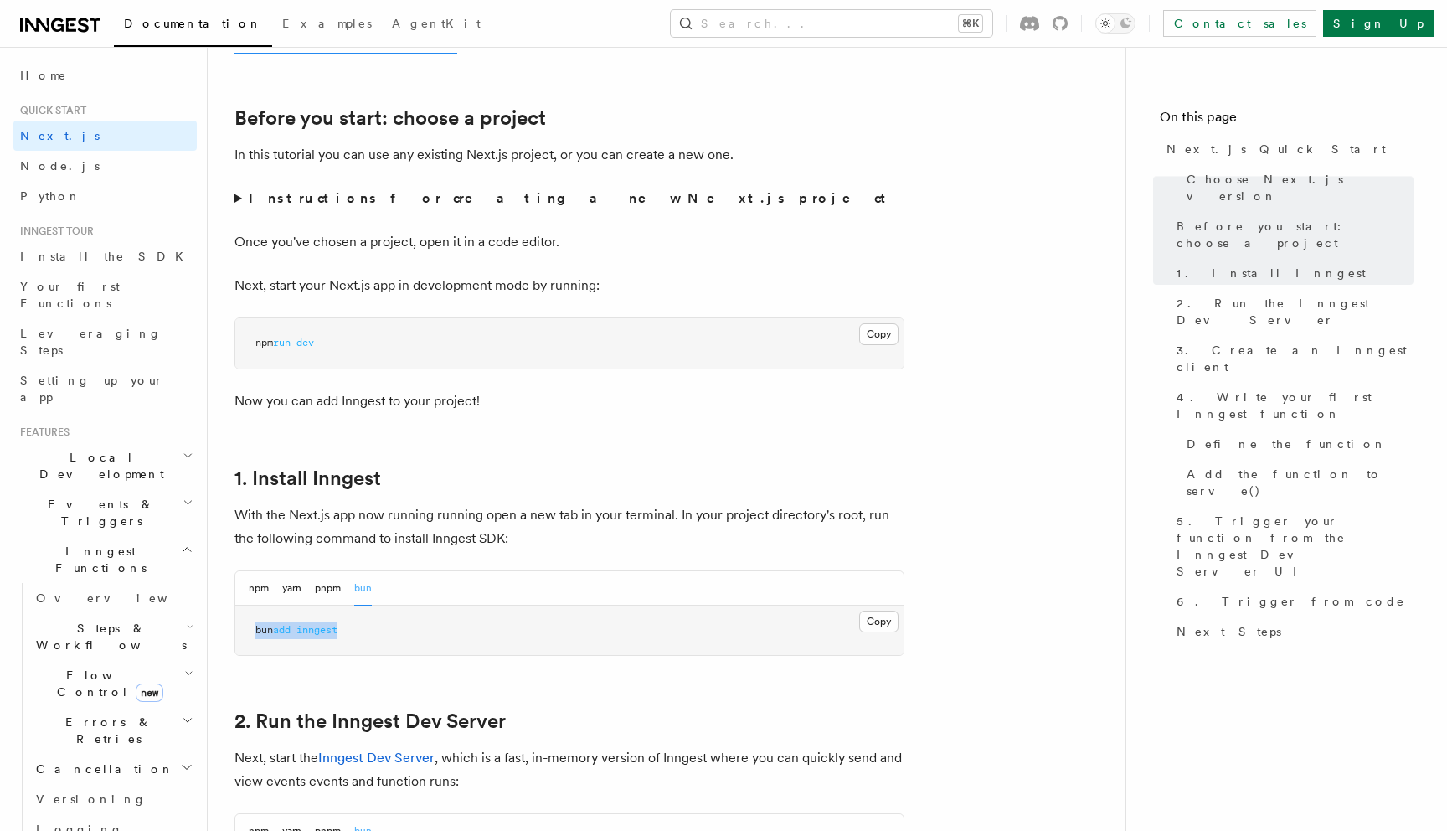
scroll to position [532, 0]
copy span "bun add inngest"
click at [286, 587] on button "yarn" at bounding box center [291, 589] width 19 height 34
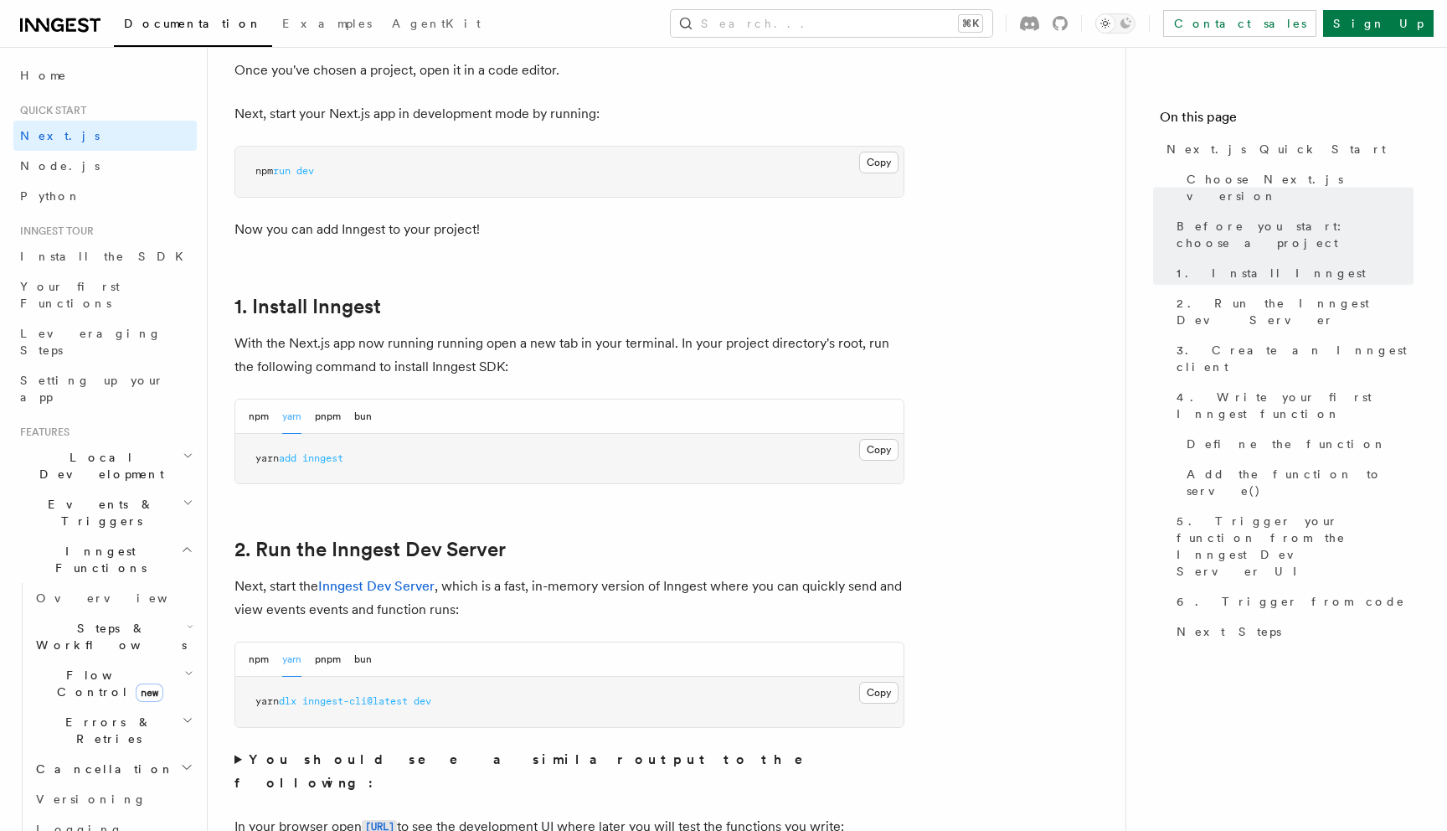
scroll to position [738, 0]
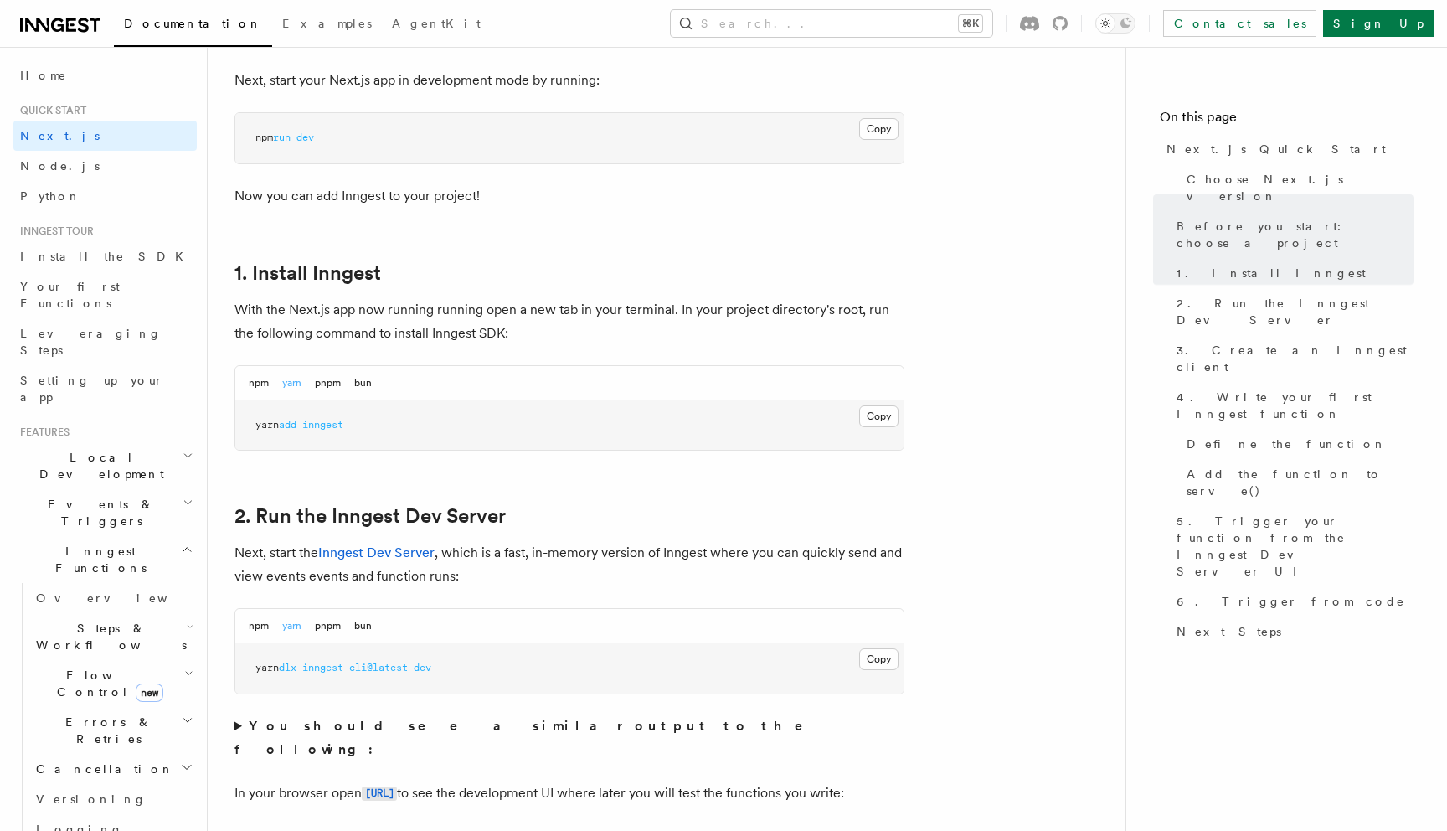
click at [353, 388] on div "npm yarn pnpm bun" at bounding box center [310, 383] width 123 height 34
click at [361, 377] on button "bun" at bounding box center [363, 383] width 18 height 34
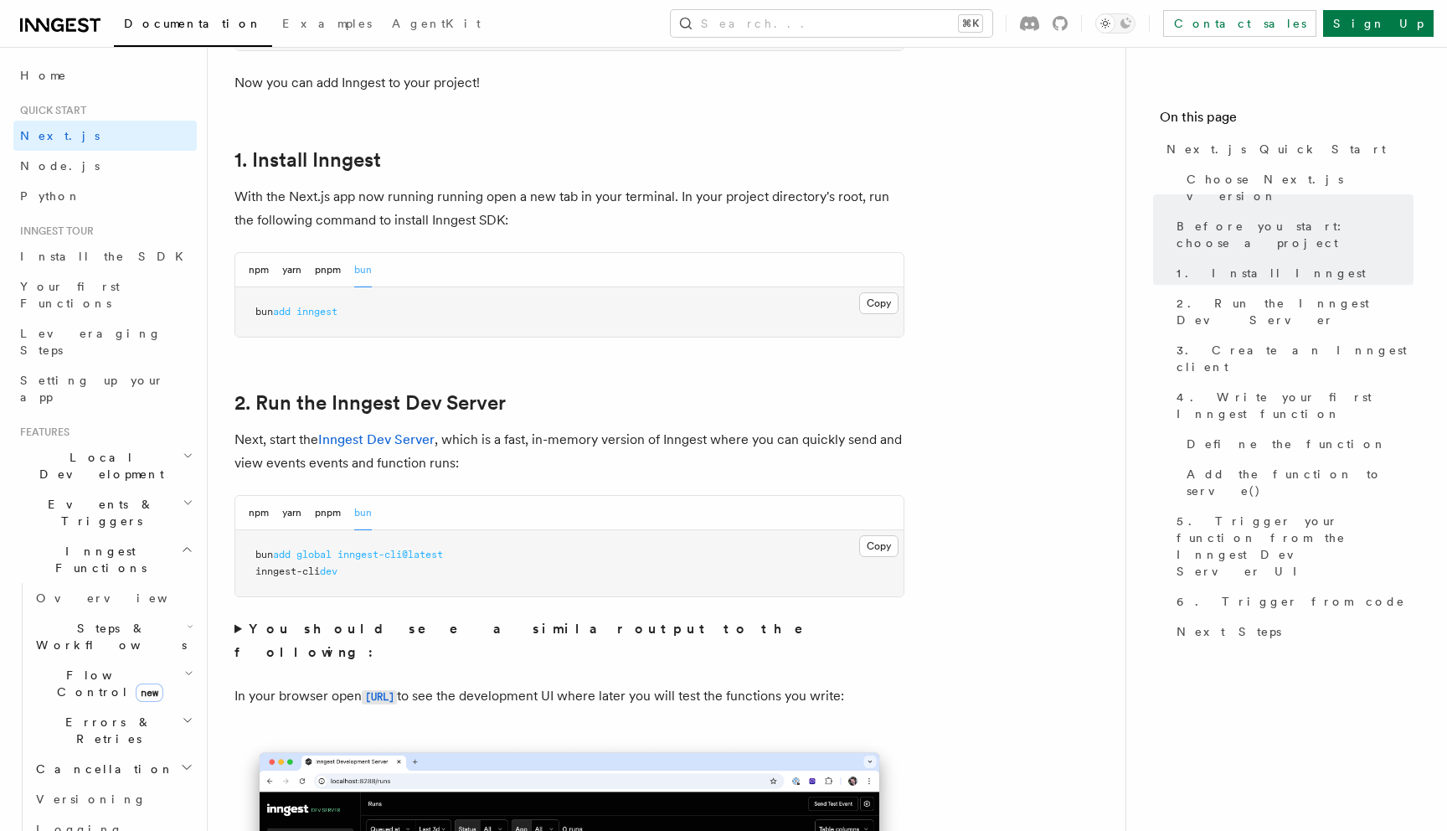
scroll to position [880, 0]
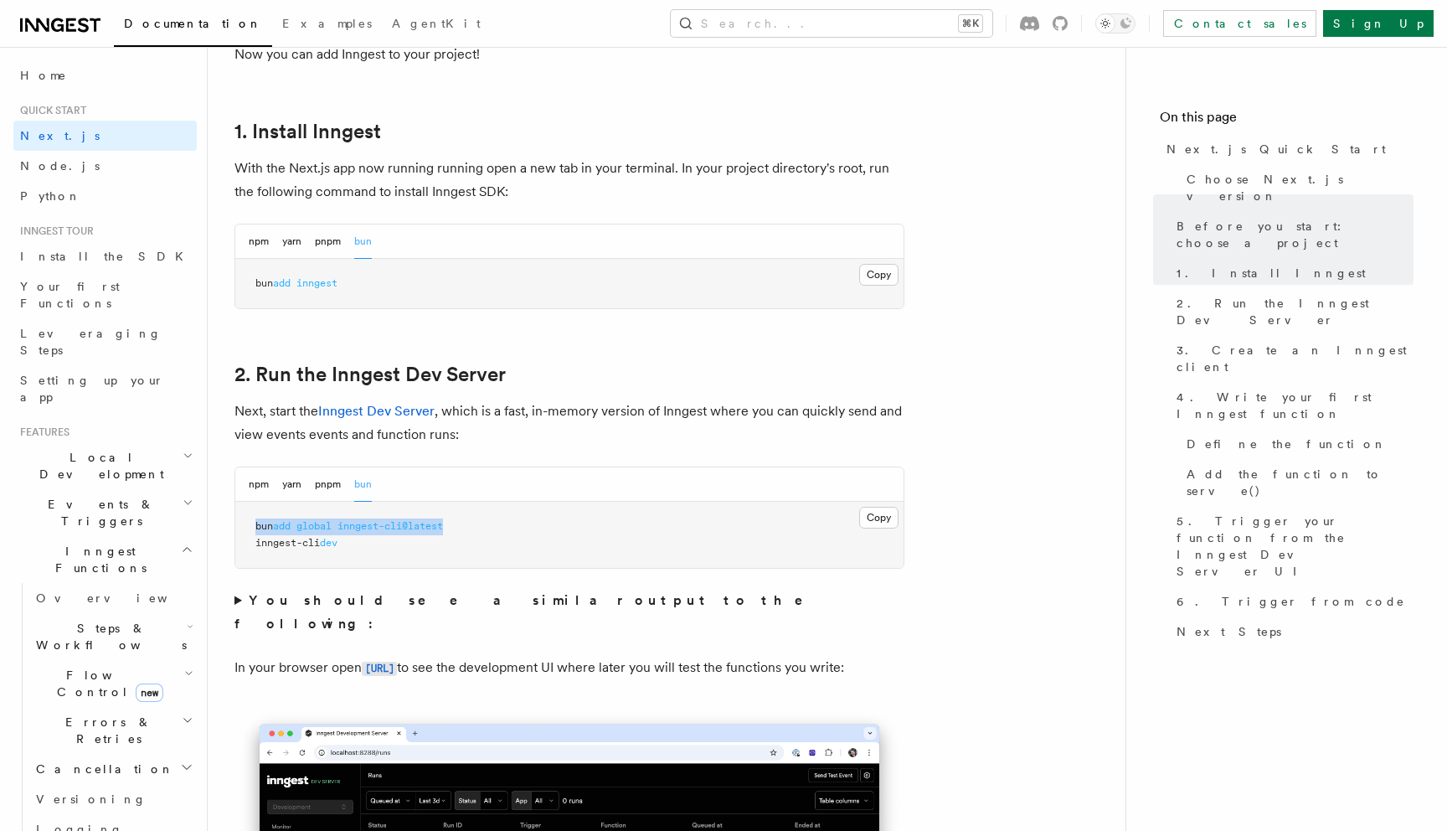
drag, startPoint x: 255, startPoint y: 527, endPoint x: 484, endPoint y: 526, distance: 228.6
click at [486, 526] on pre "bun add global inngest-cli@latest inngest-cli dev" at bounding box center [569, 535] width 668 height 66
copy span "bun add global inngest-cli@latest"
drag, startPoint x: 257, startPoint y: 541, endPoint x: 412, endPoint y: 549, distance: 155.1
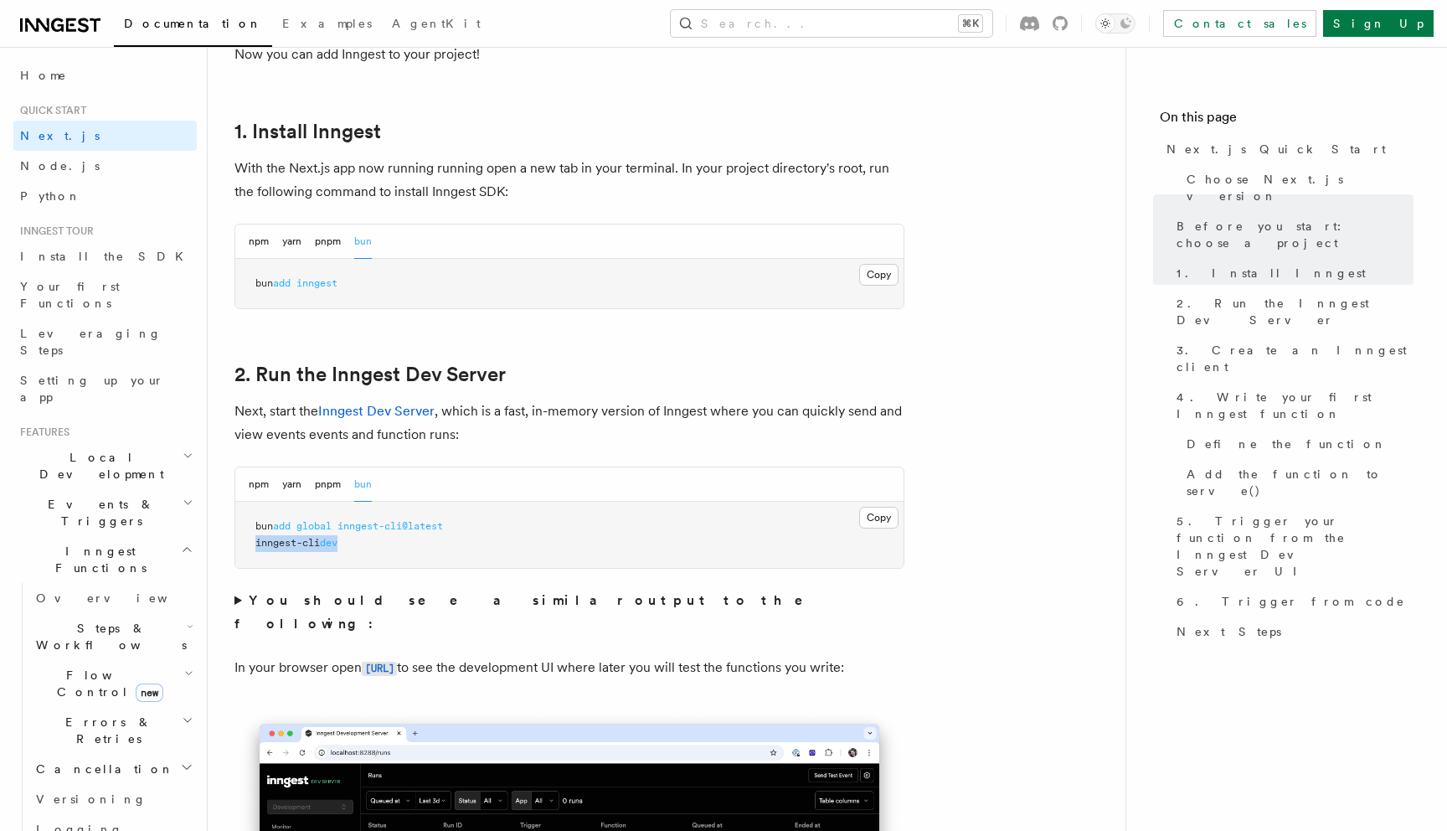
click at [413, 550] on pre "bun add global inngest-cli@latest inngest-cli dev" at bounding box center [569, 535] width 668 height 66
click at [132, 65] on link "Home" at bounding box center [104, 75] width 183 height 30
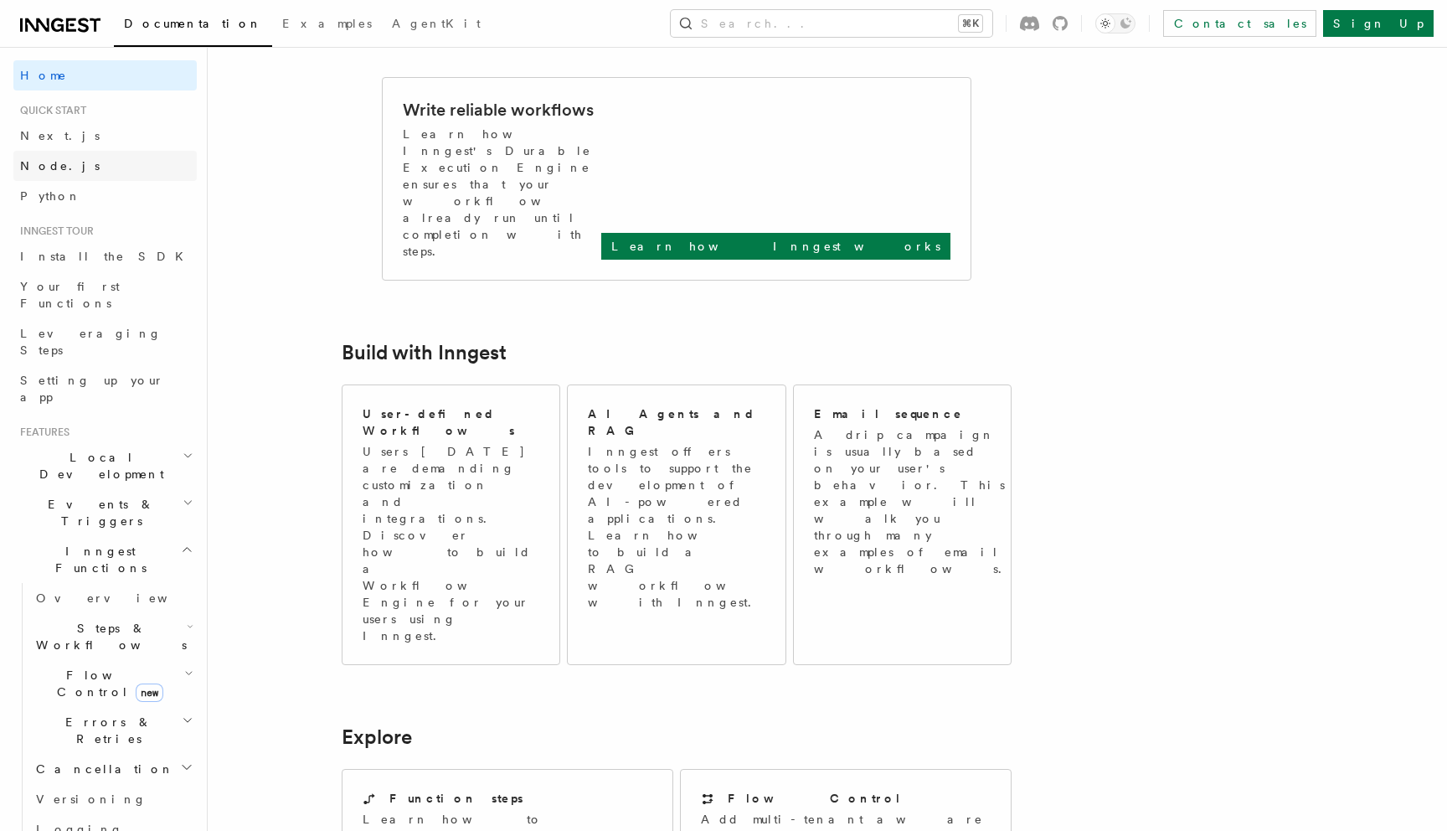
scroll to position [689, 0]
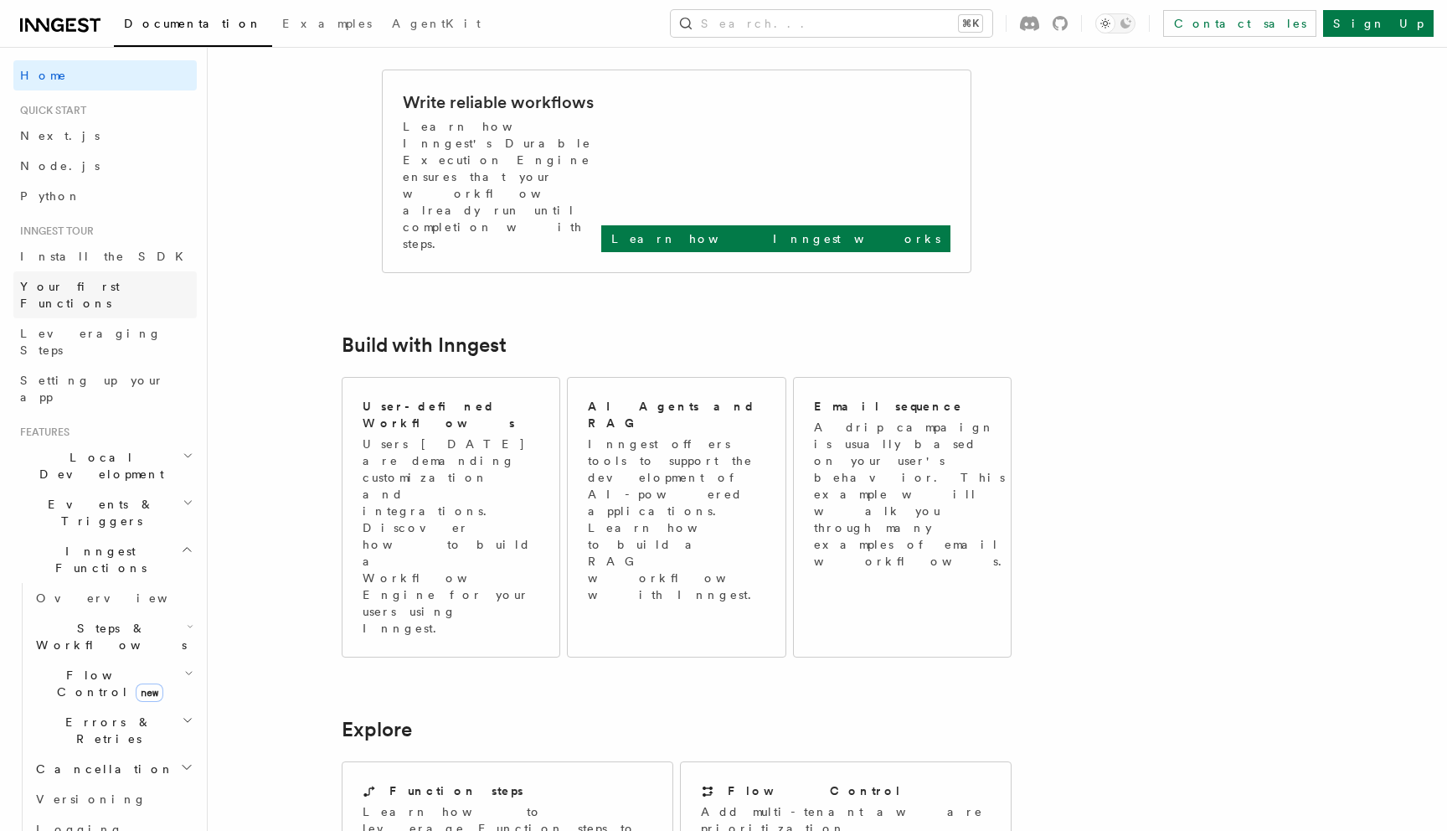
click at [160, 280] on link "Your first Functions" at bounding box center [104, 294] width 183 height 47
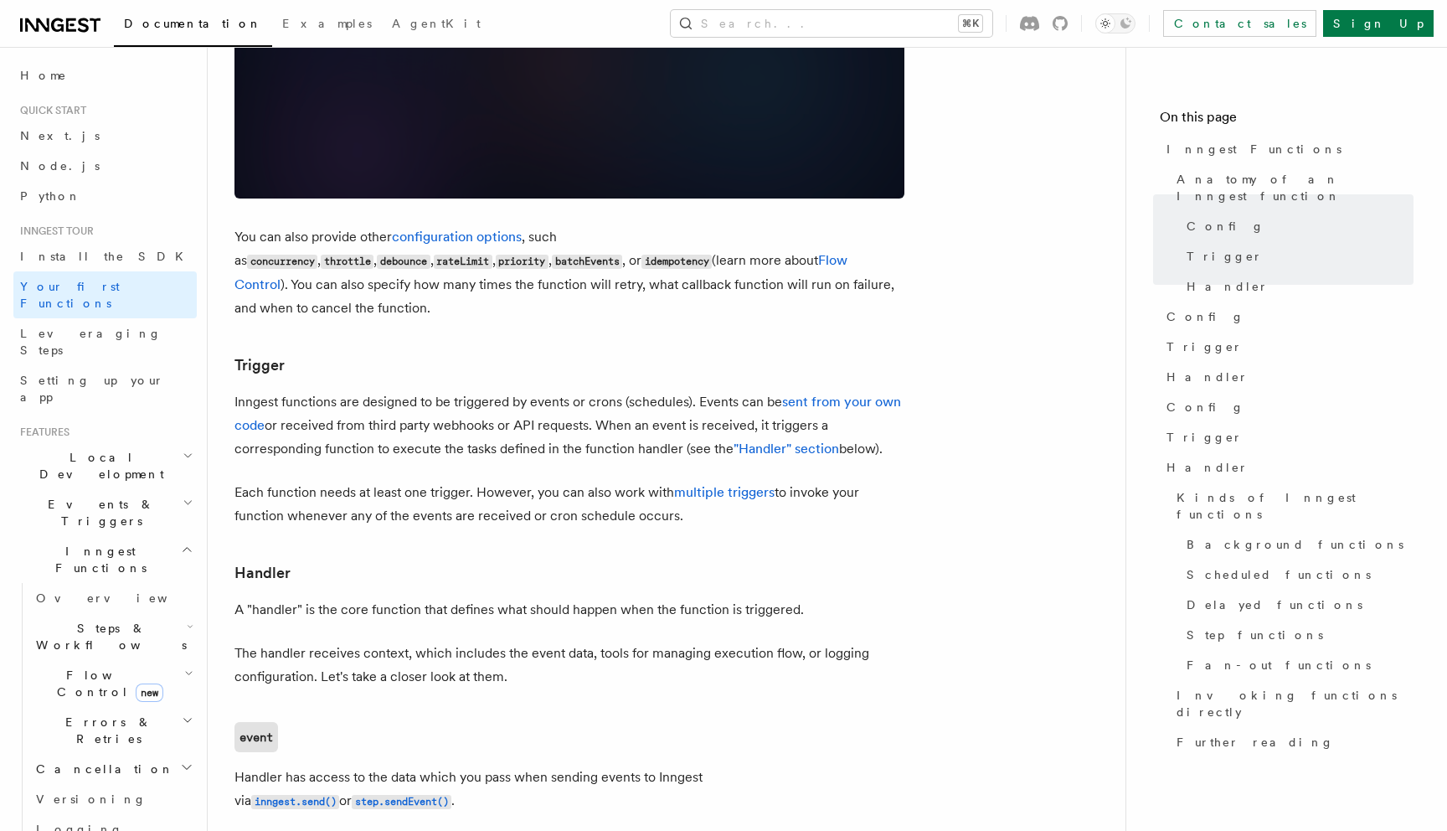
scroll to position [1452, 0]
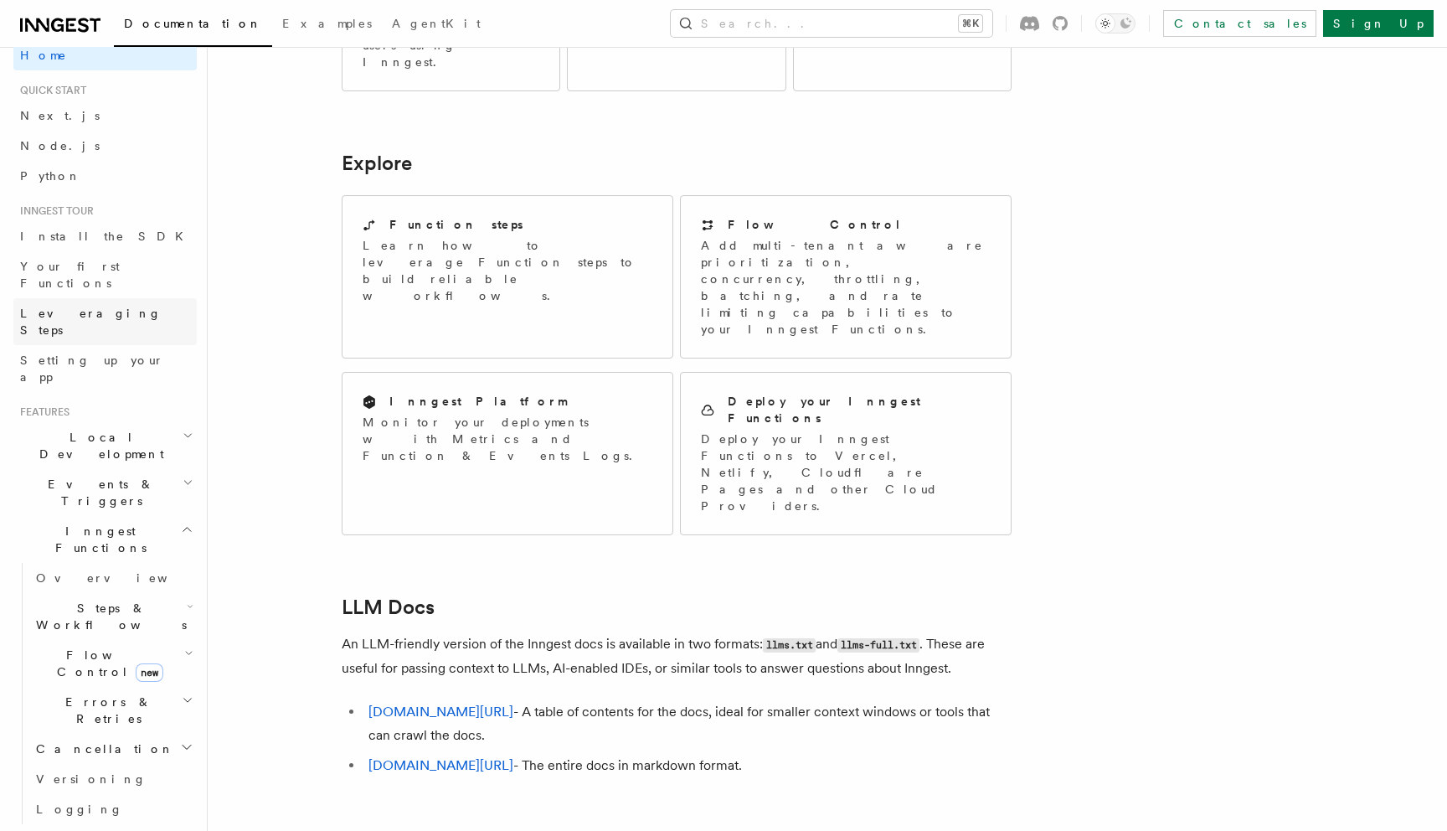
scroll to position [5, 0]
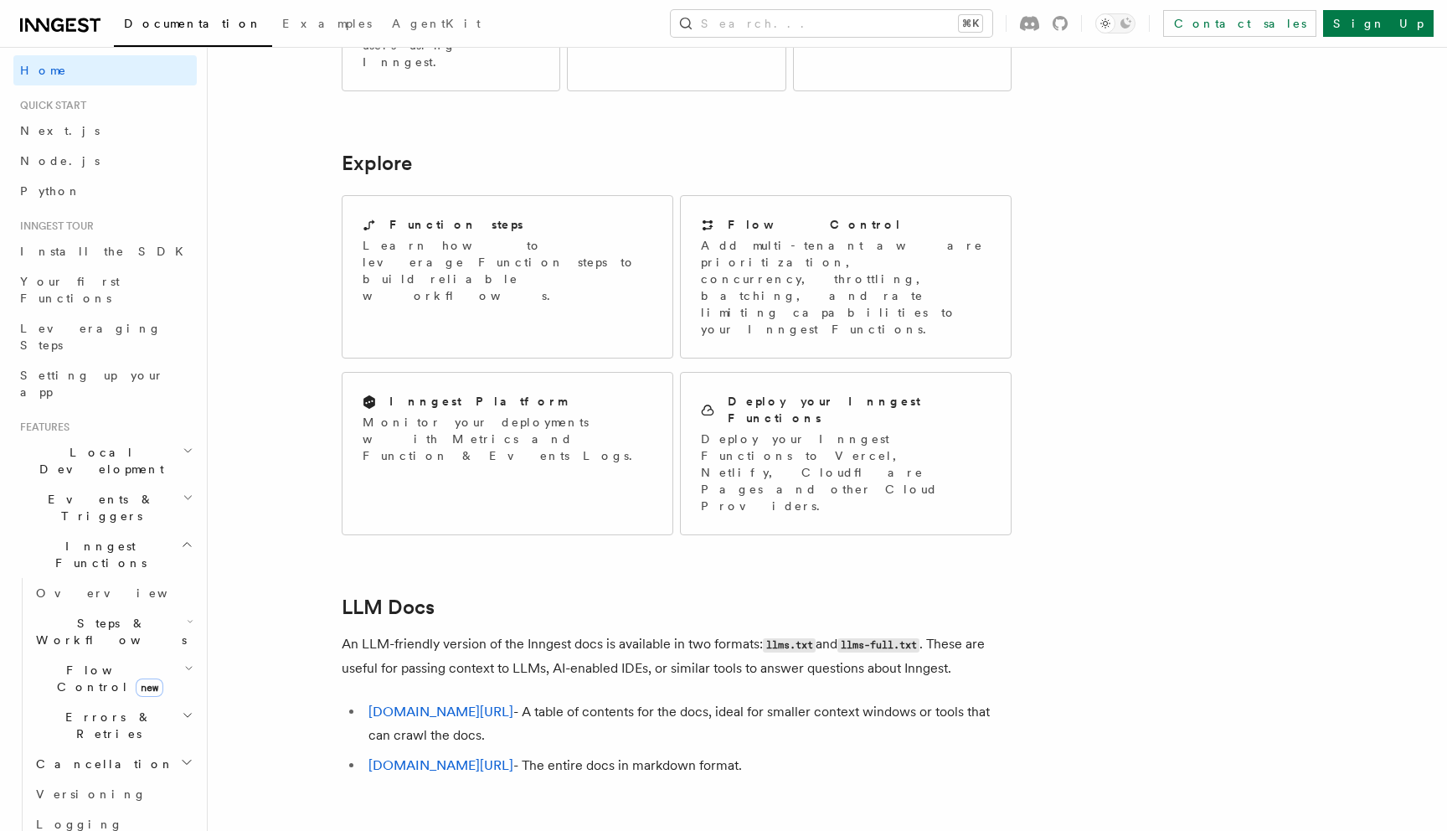
click at [172, 437] on h2 "Local Development" at bounding box center [104, 460] width 183 height 47
click at [164, 484] on link "Overview" at bounding box center [112, 499] width 167 height 30
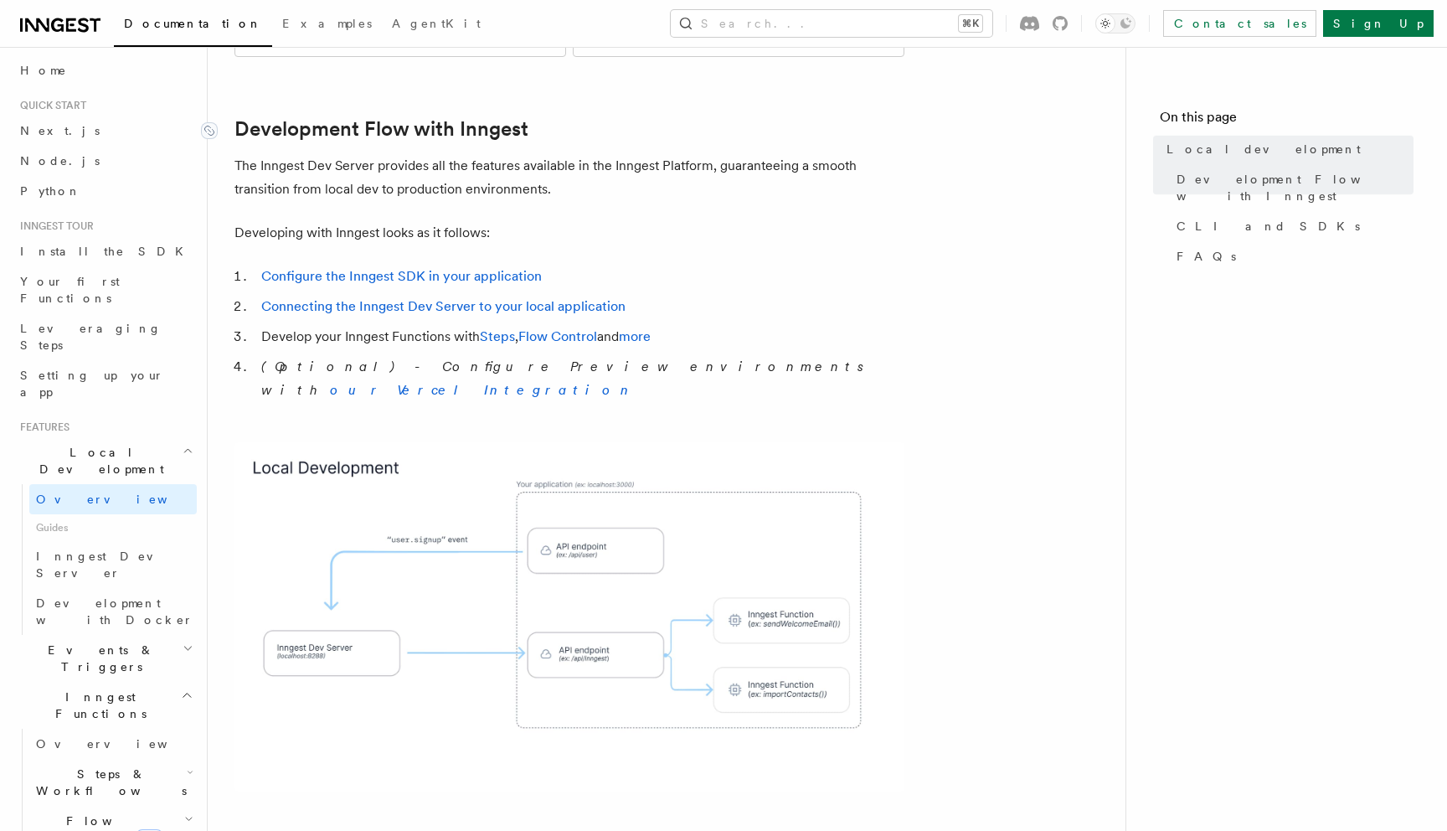
scroll to position [893, 0]
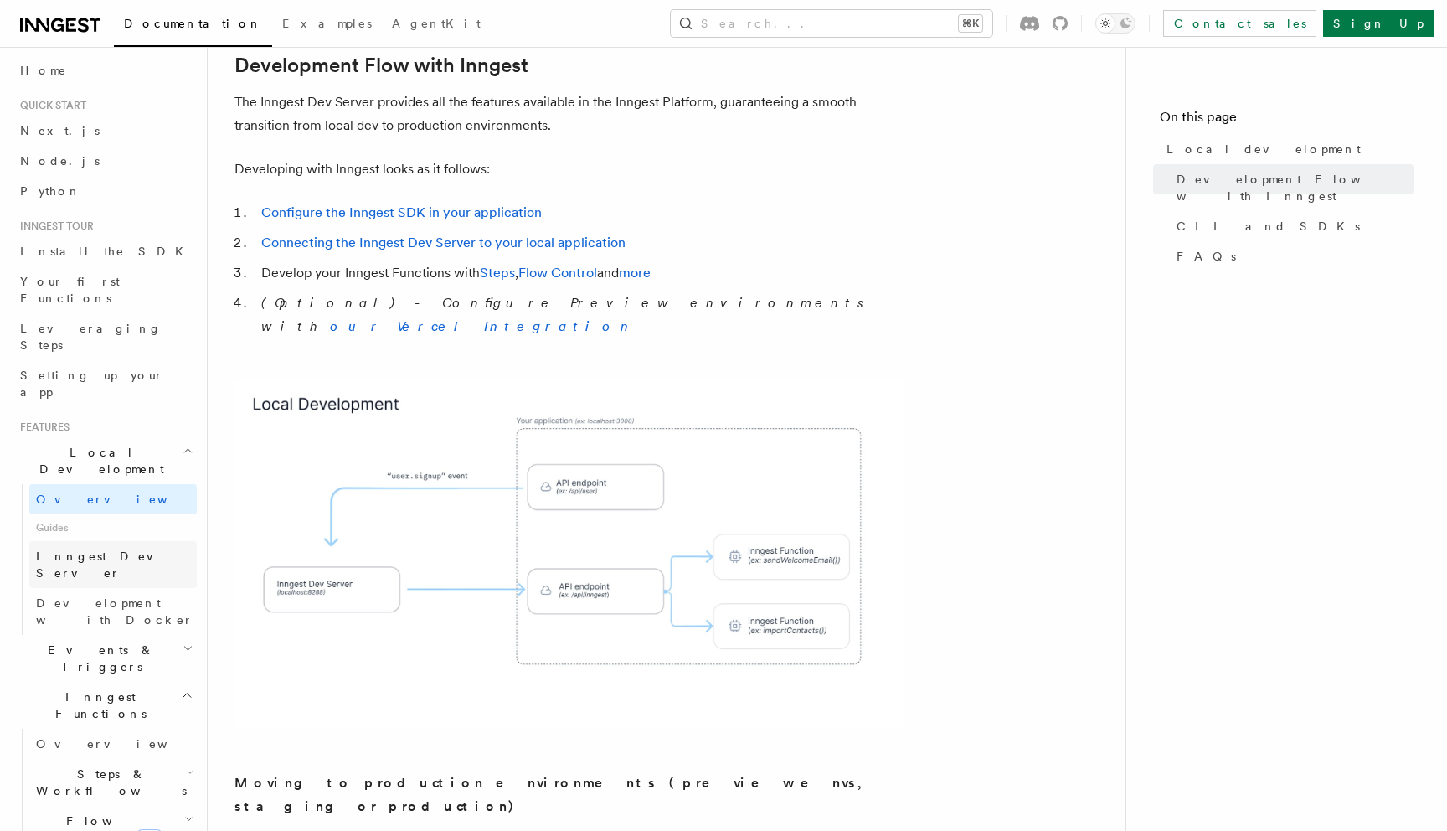
click at [167, 541] on link "Inngest Dev Server" at bounding box center [112, 564] width 167 height 47
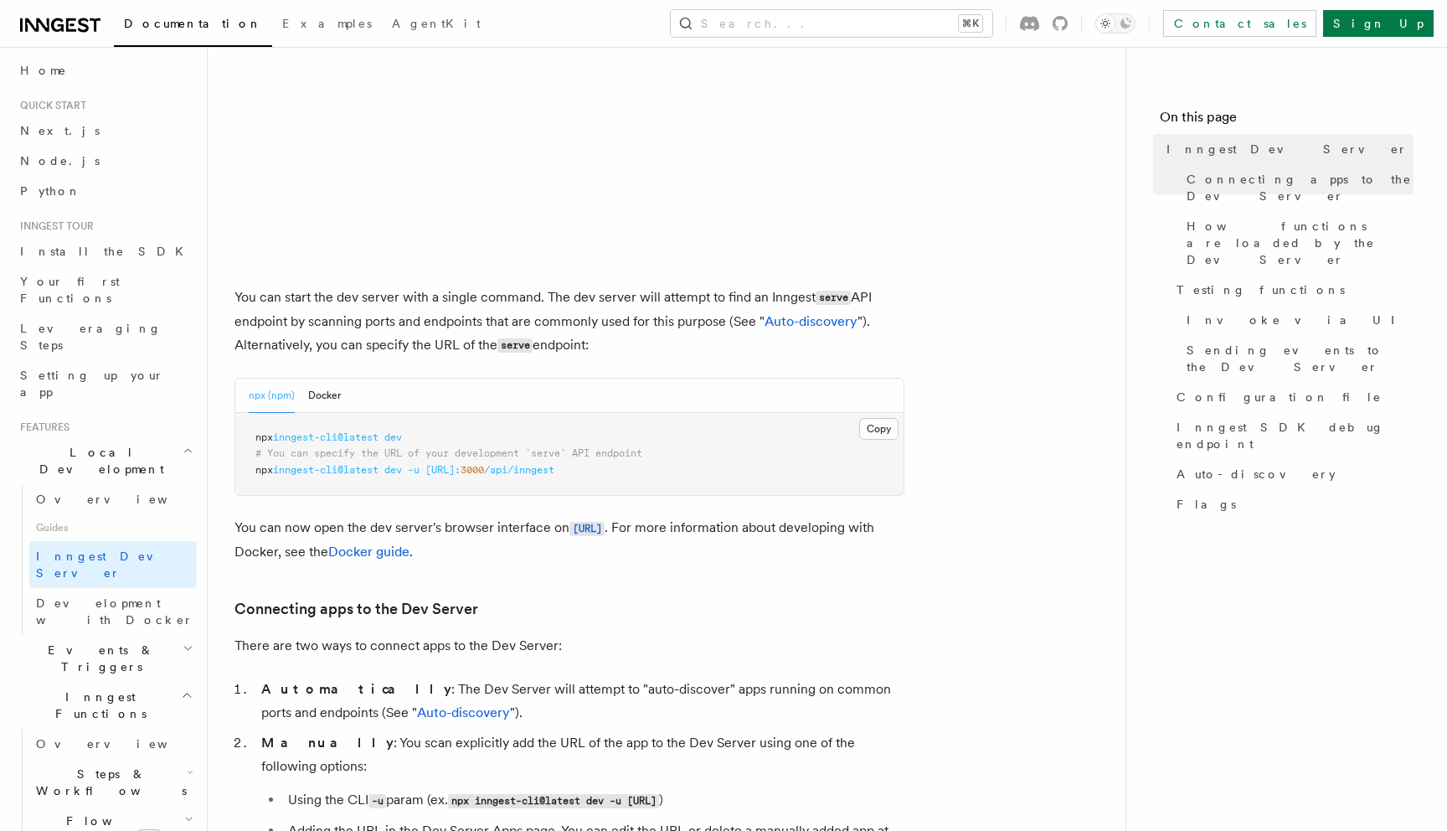
scroll to position [476, 0]
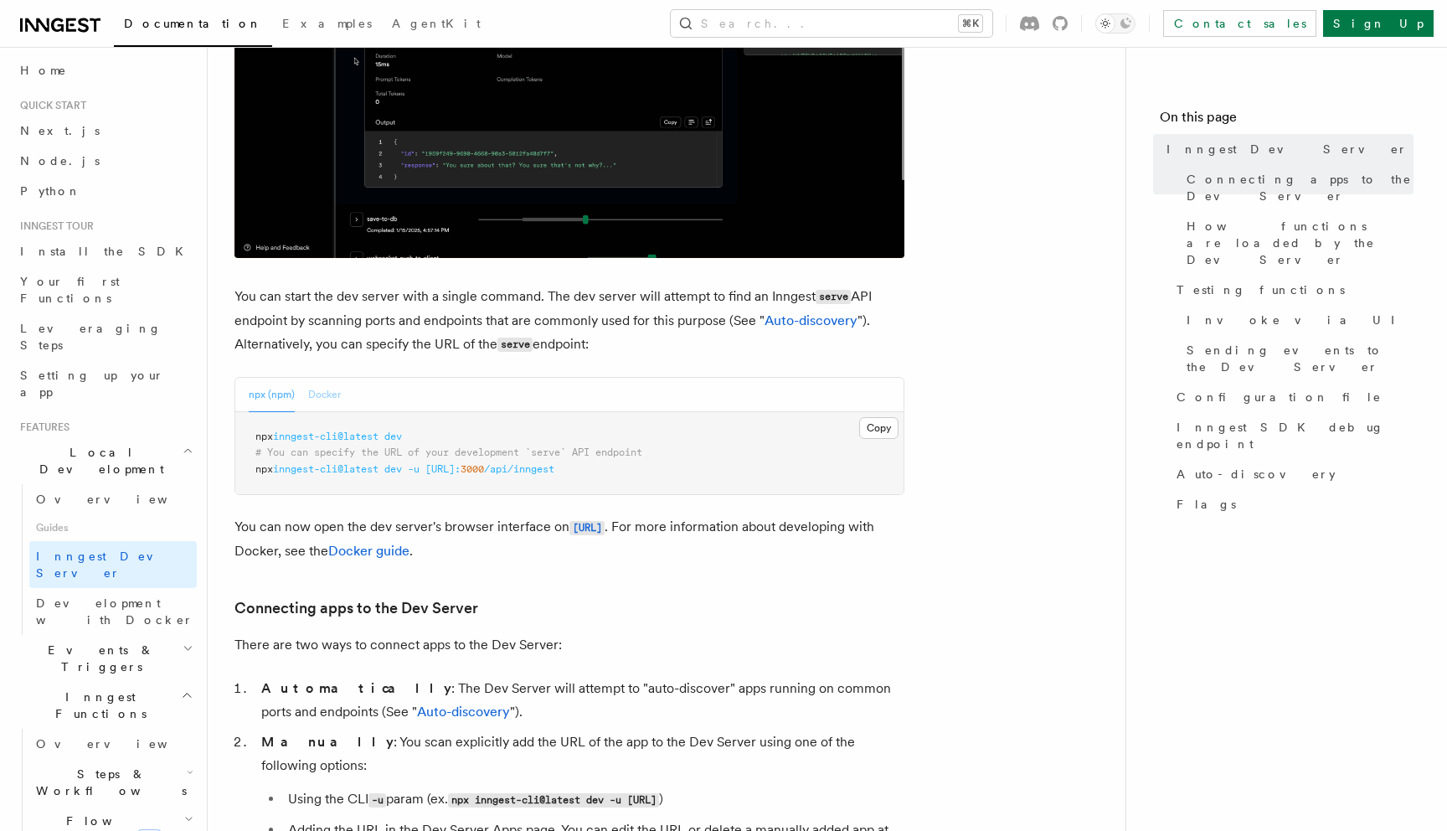
click at [323, 397] on button "Docker" at bounding box center [324, 395] width 33 height 34
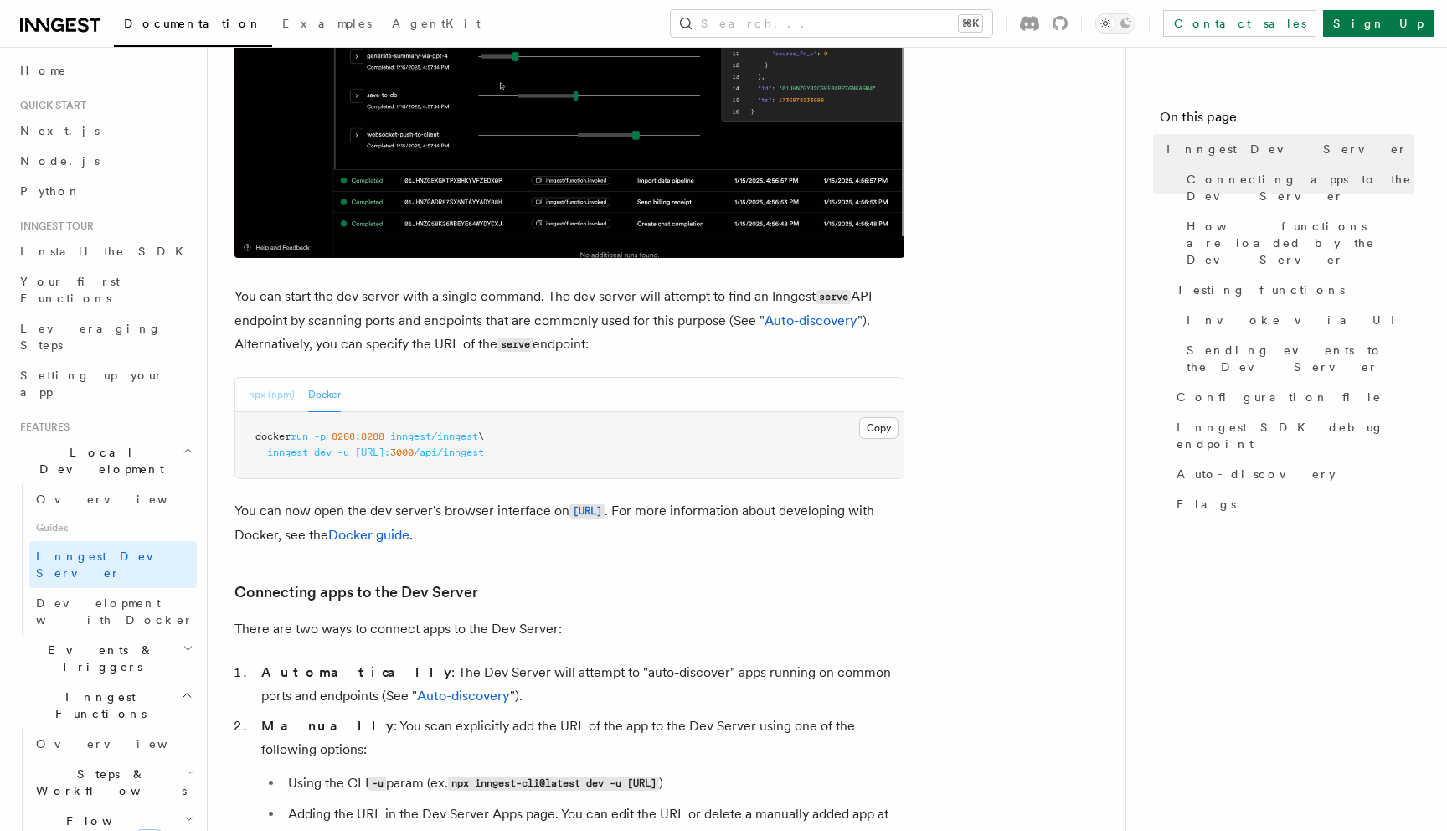
click at [283, 397] on button "npx (npm)" at bounding box center [272, 395] width 46 height 34
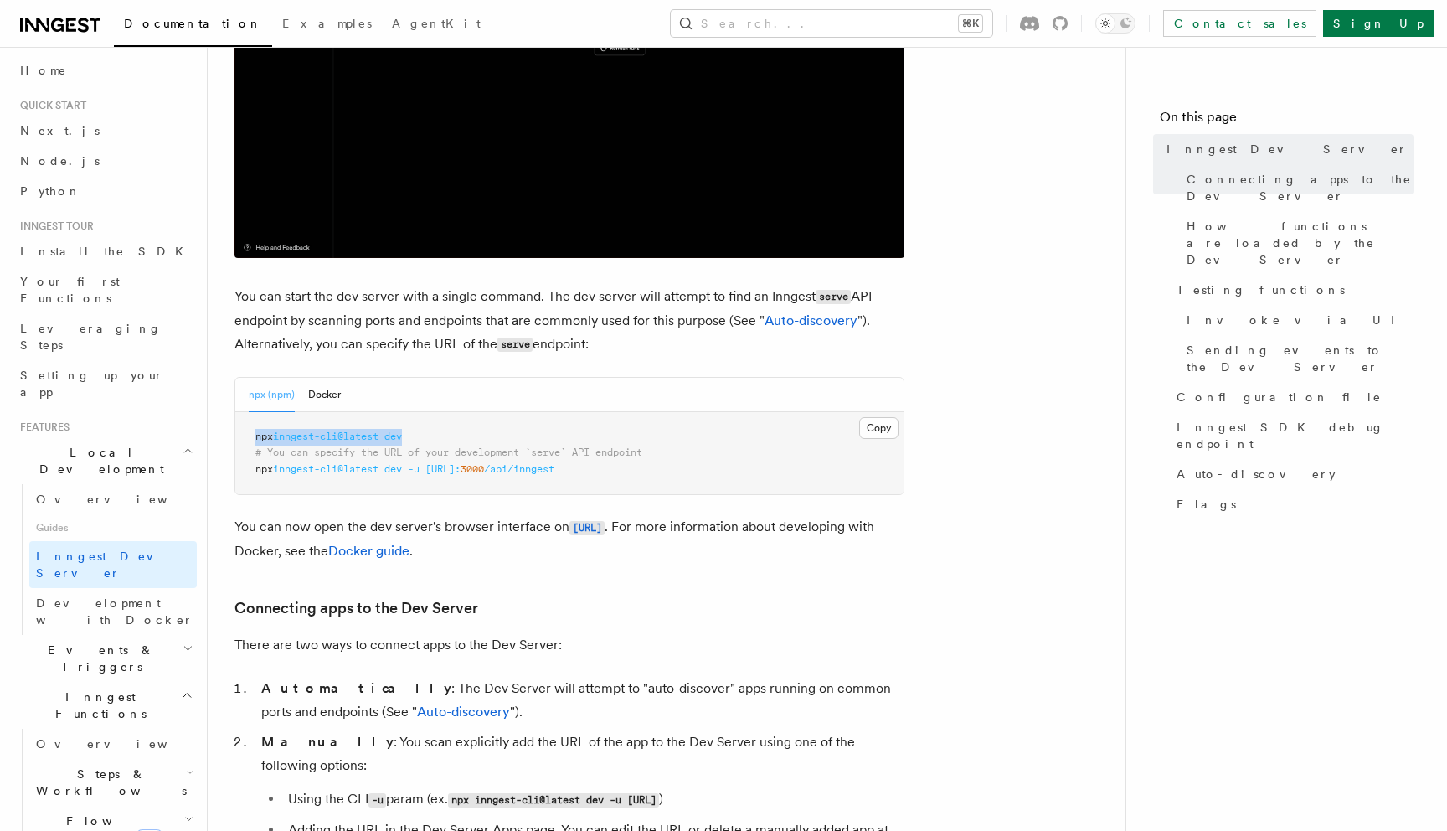
drag, startPoint x: 258, startPoint y: 436, endPoint x: 440, endPoint y: 436, distance: 182.5
click at [441, 436] on pre "npx inngest-cli@latest dev # You can specify the URL of your development `serve…" at bounding box center [569, 453] width 668 height 83
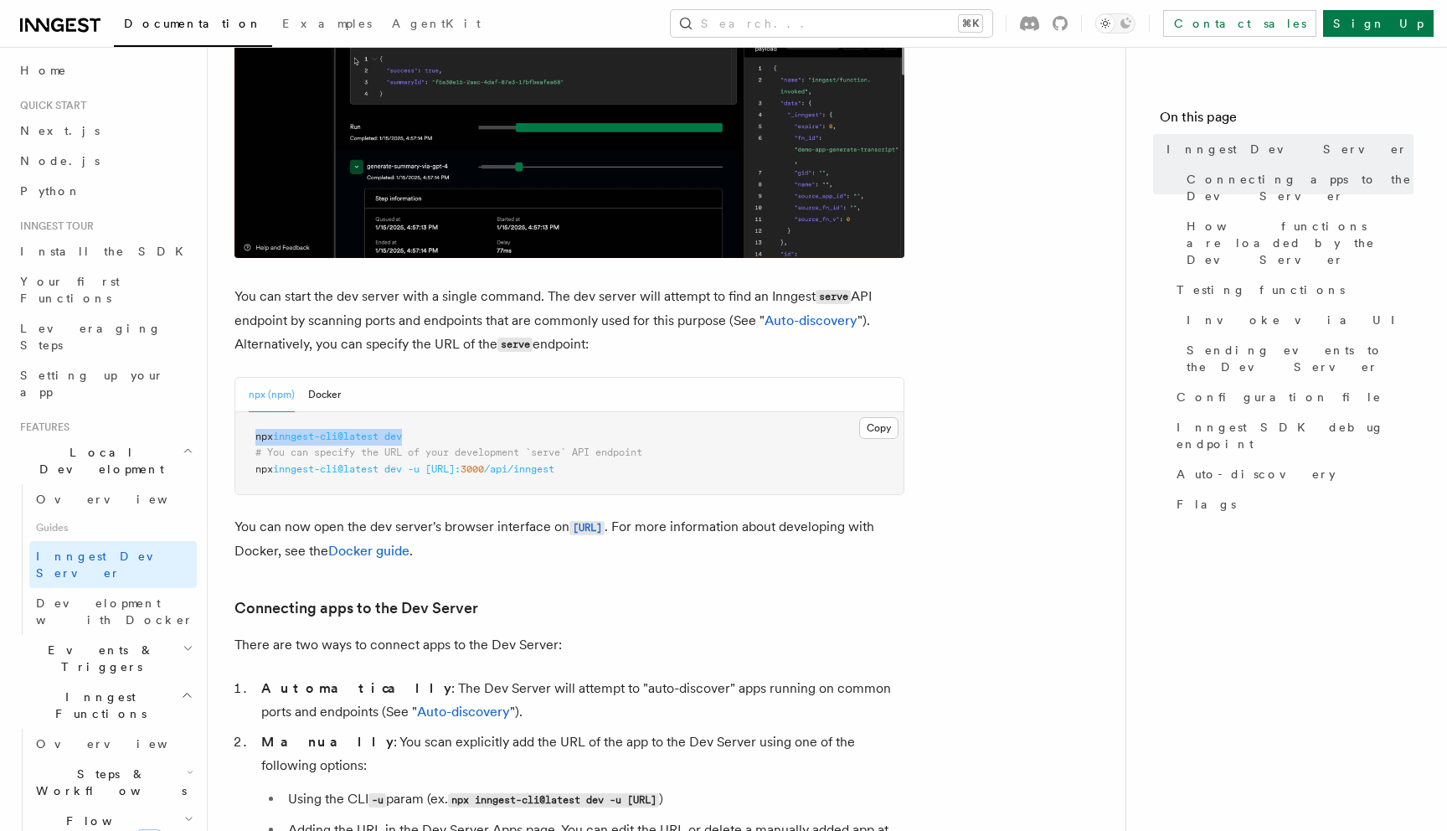
copy span "npx inngest-cli@latest dev"
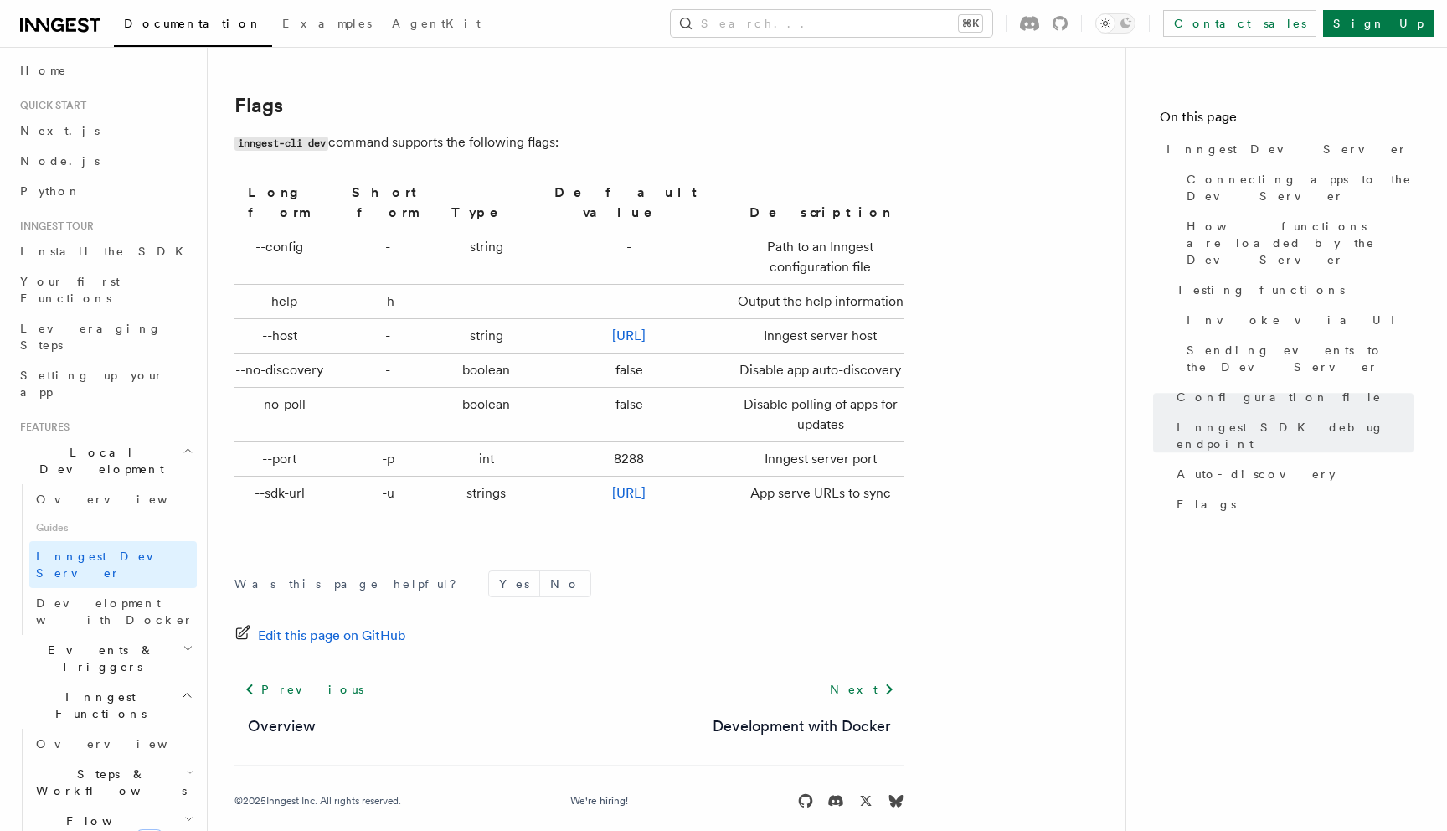
scroll to position [5522, 0]
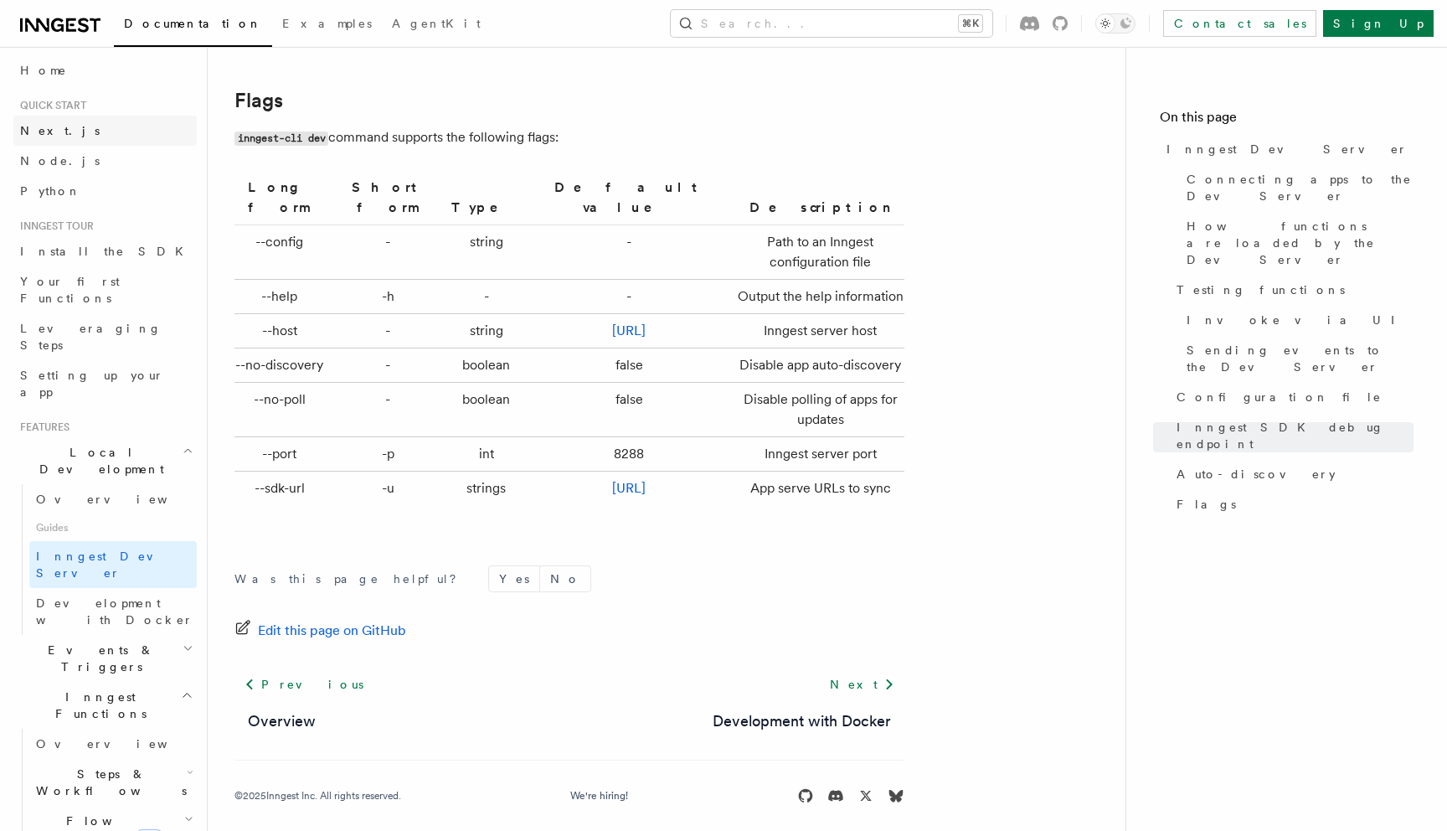
click at [75, 132] on link "Next.js" at bounding box center [104, 131] width 183 height 30
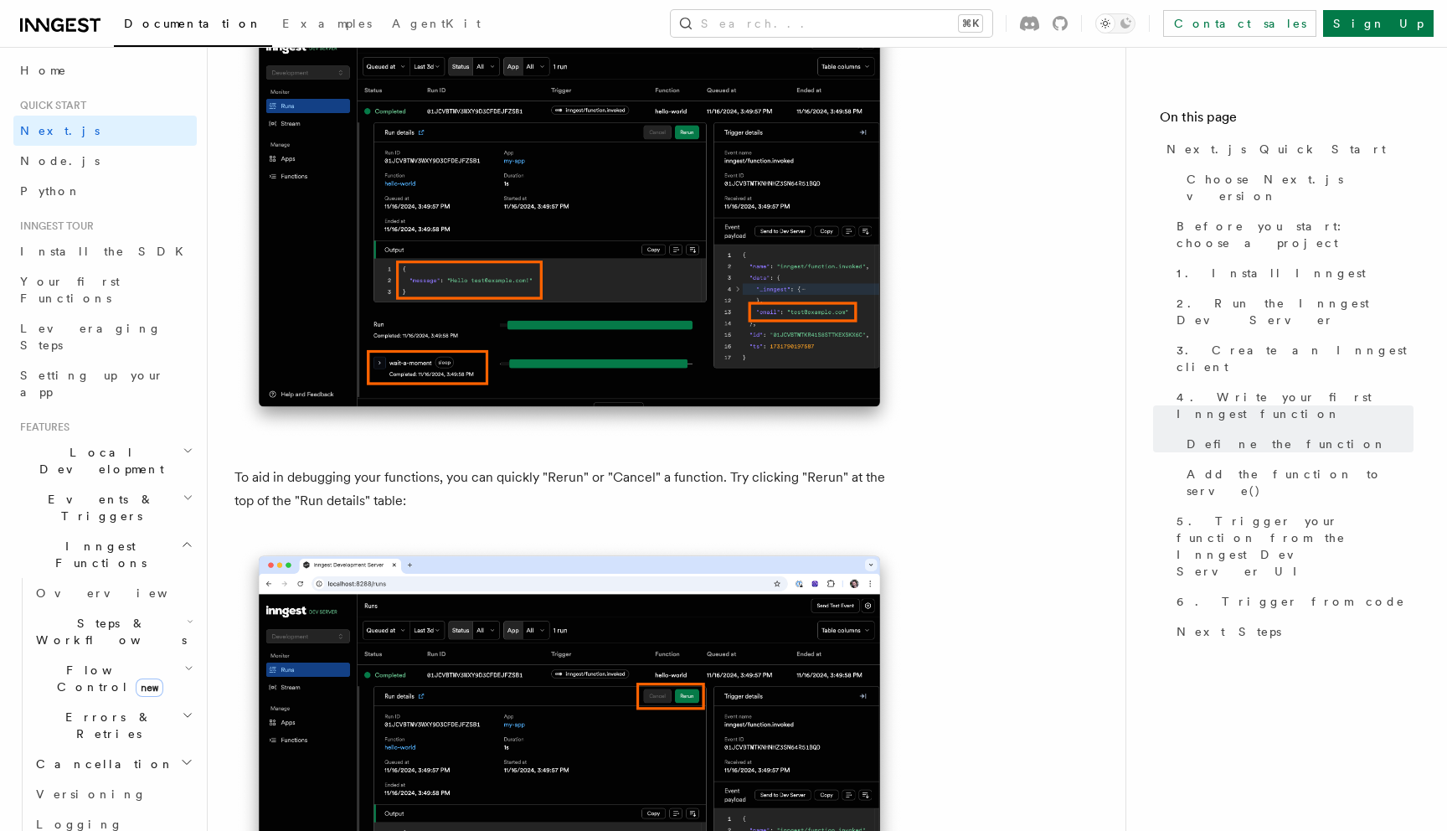
scroll to position [6938, 0]
click at [142, 294] on link "Your first Functions" at bounding box center [104, 289] width 183 height 47
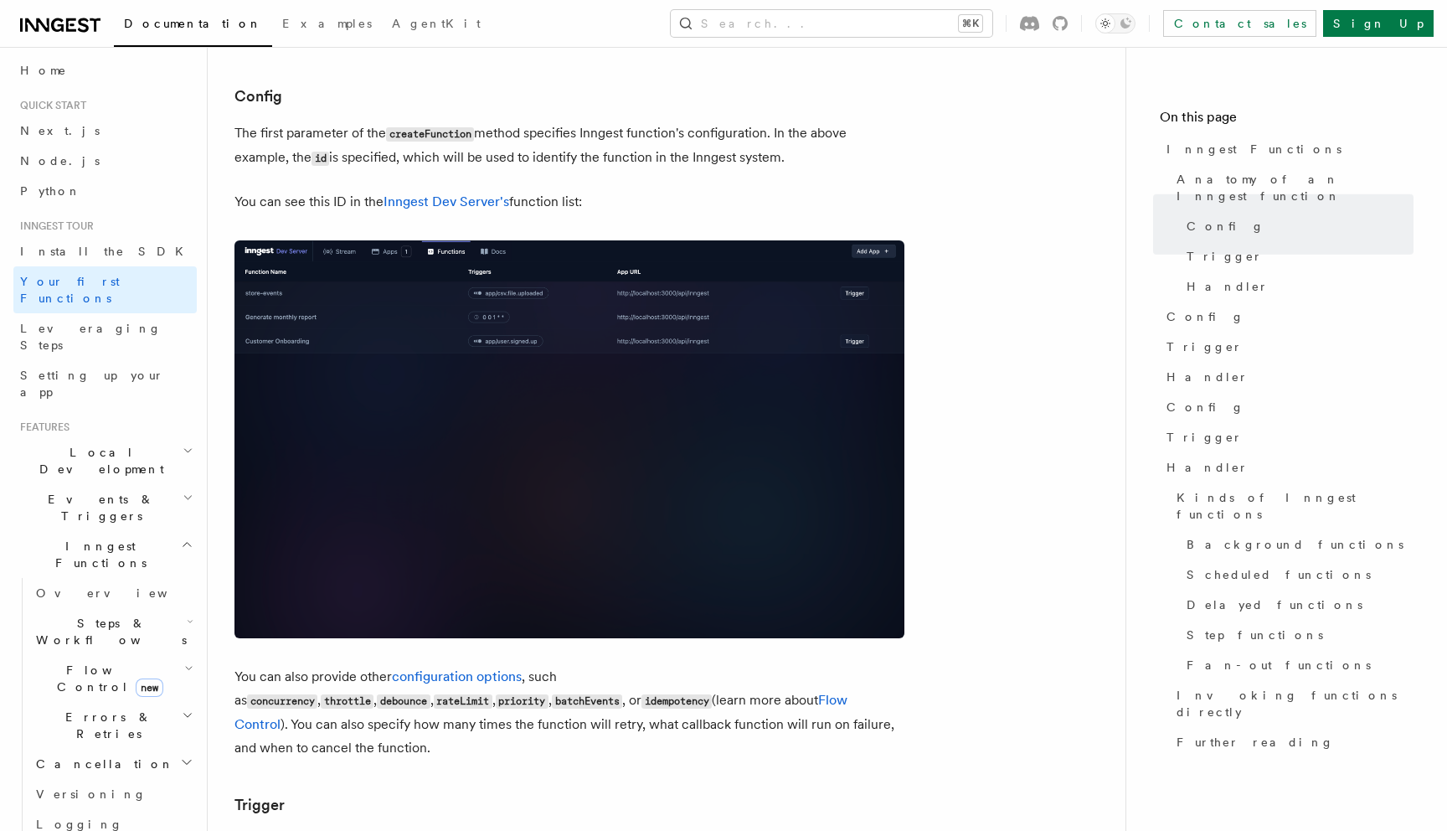
scroll to position [1011, 0]
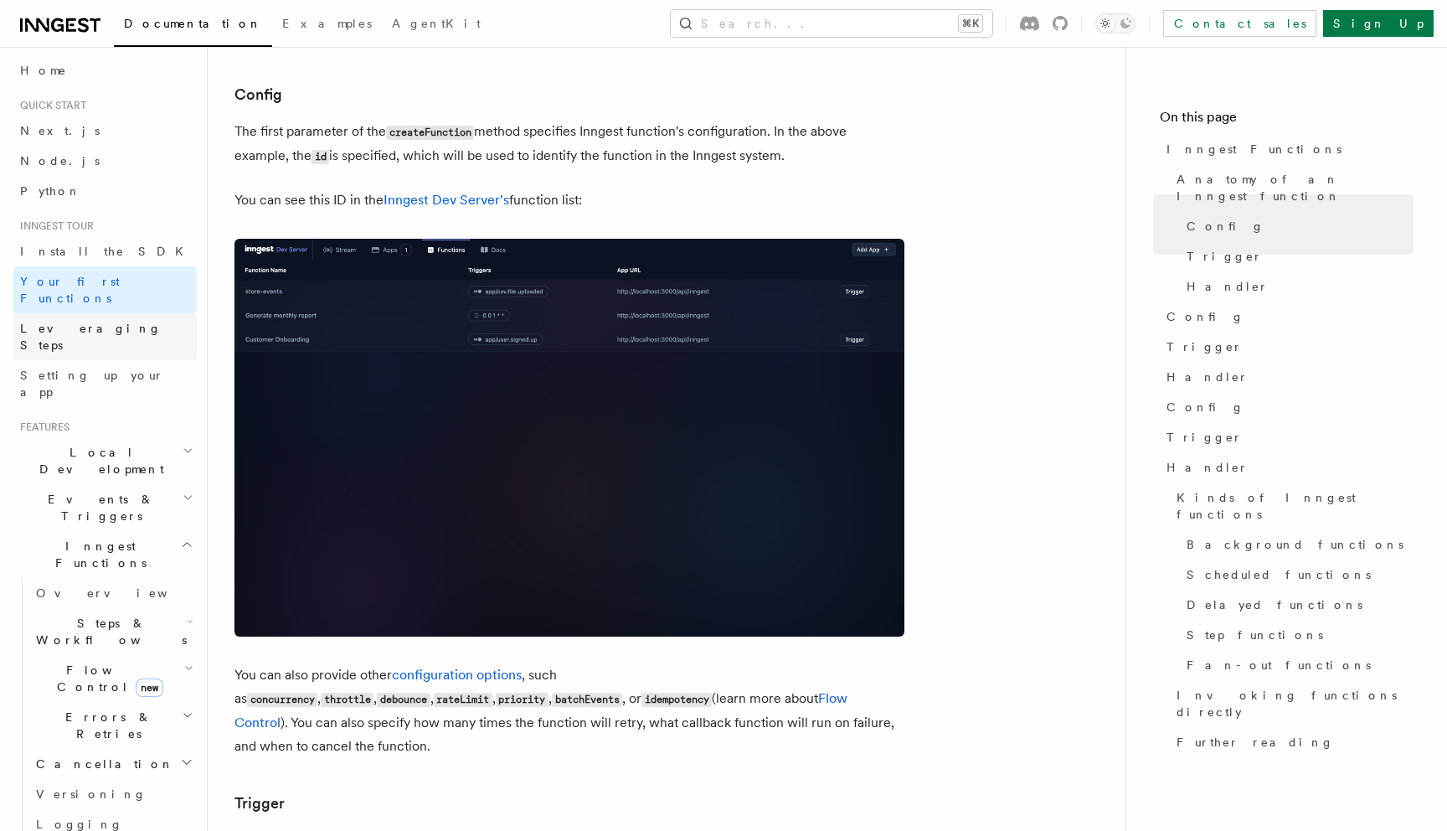
click at [143, 313] on link "Leveraging Steps" at bounding box center [104, 336] width 183 height 47
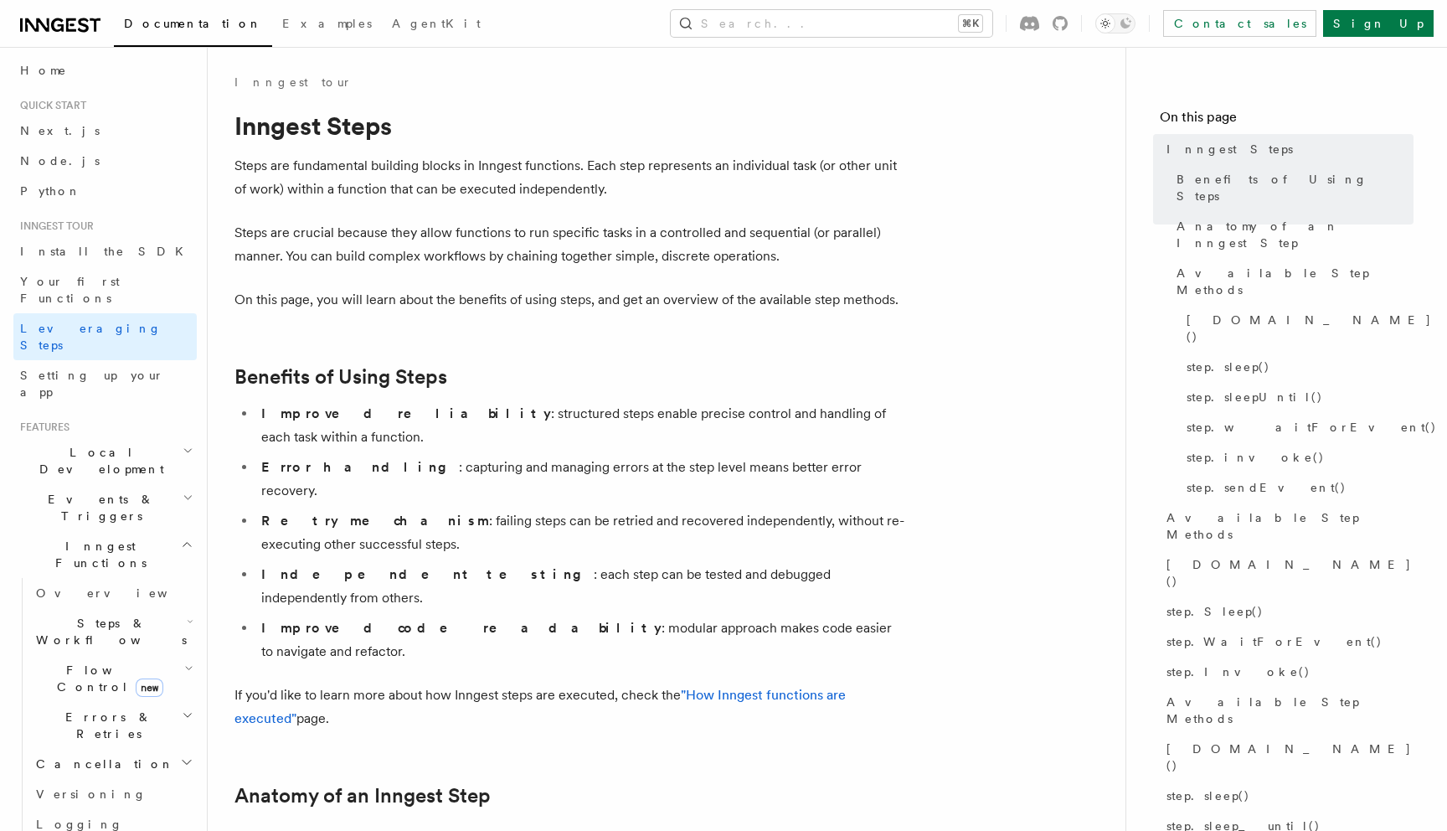
click at [188, 496] on icon "button" at bounding box center [188, 497] width 7 height 3
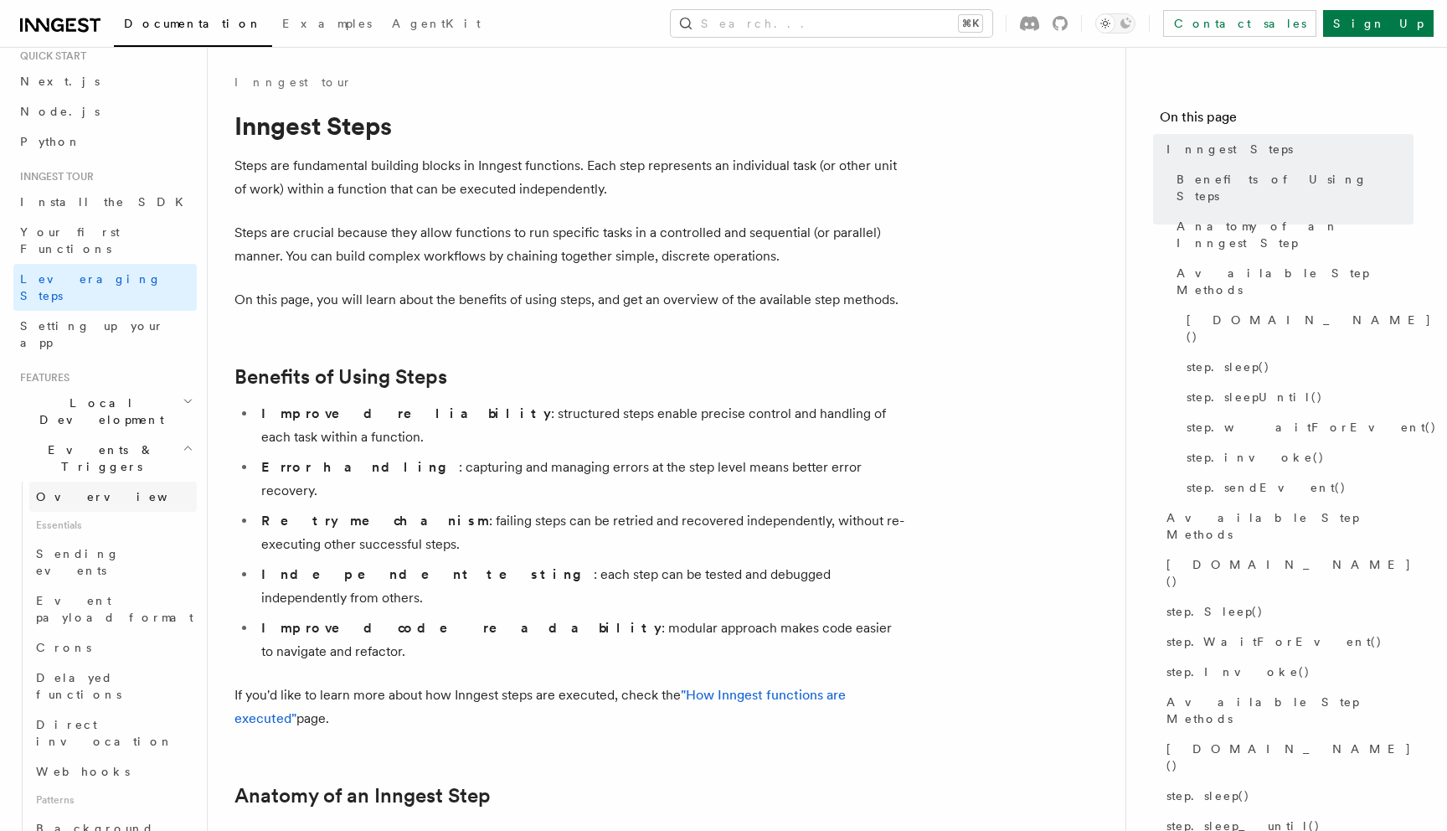
click at [152, 481] on link "Overview" at bounding box center [112, 496] width 167 height 30
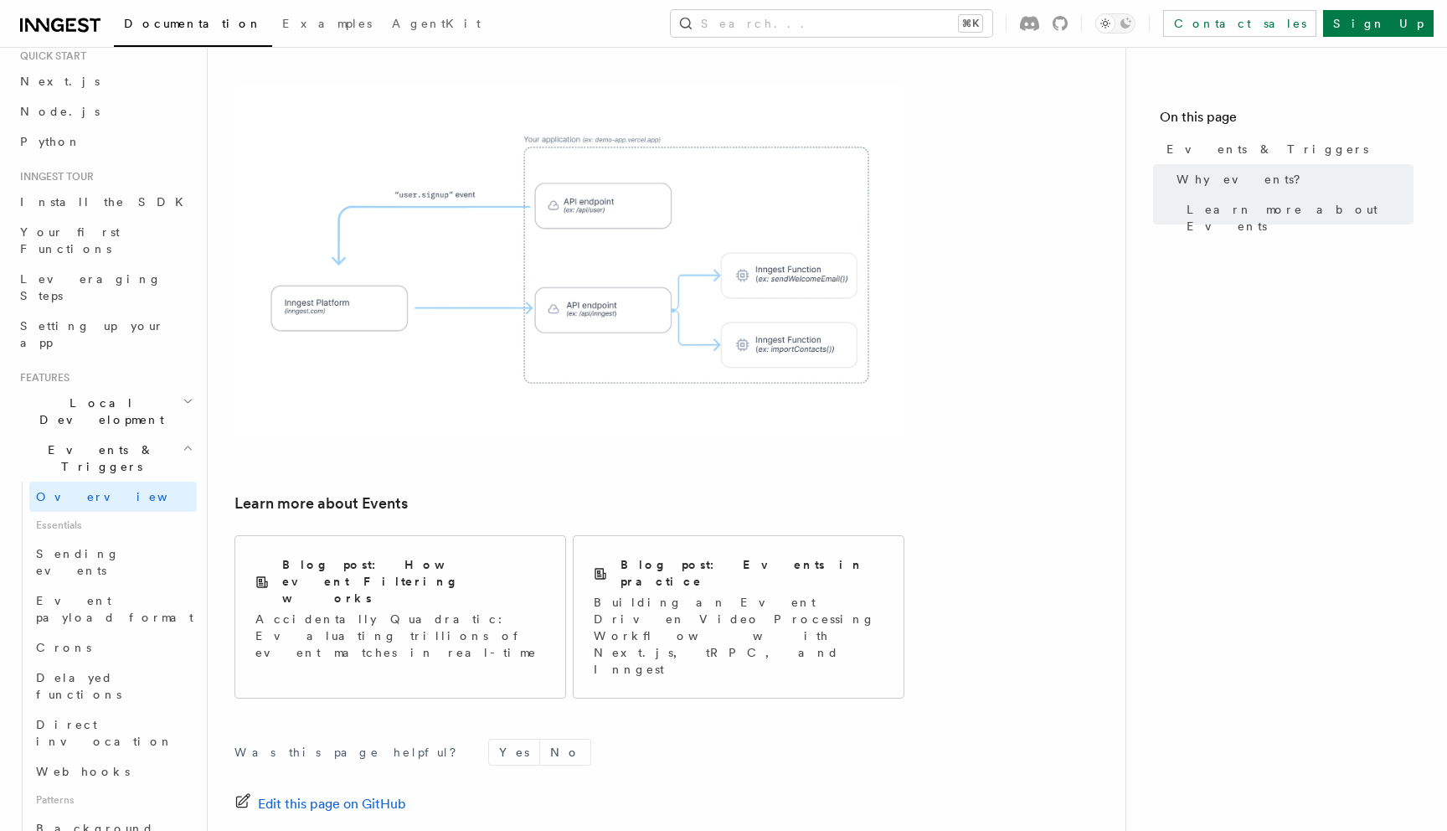
scroll to position [990, 0]
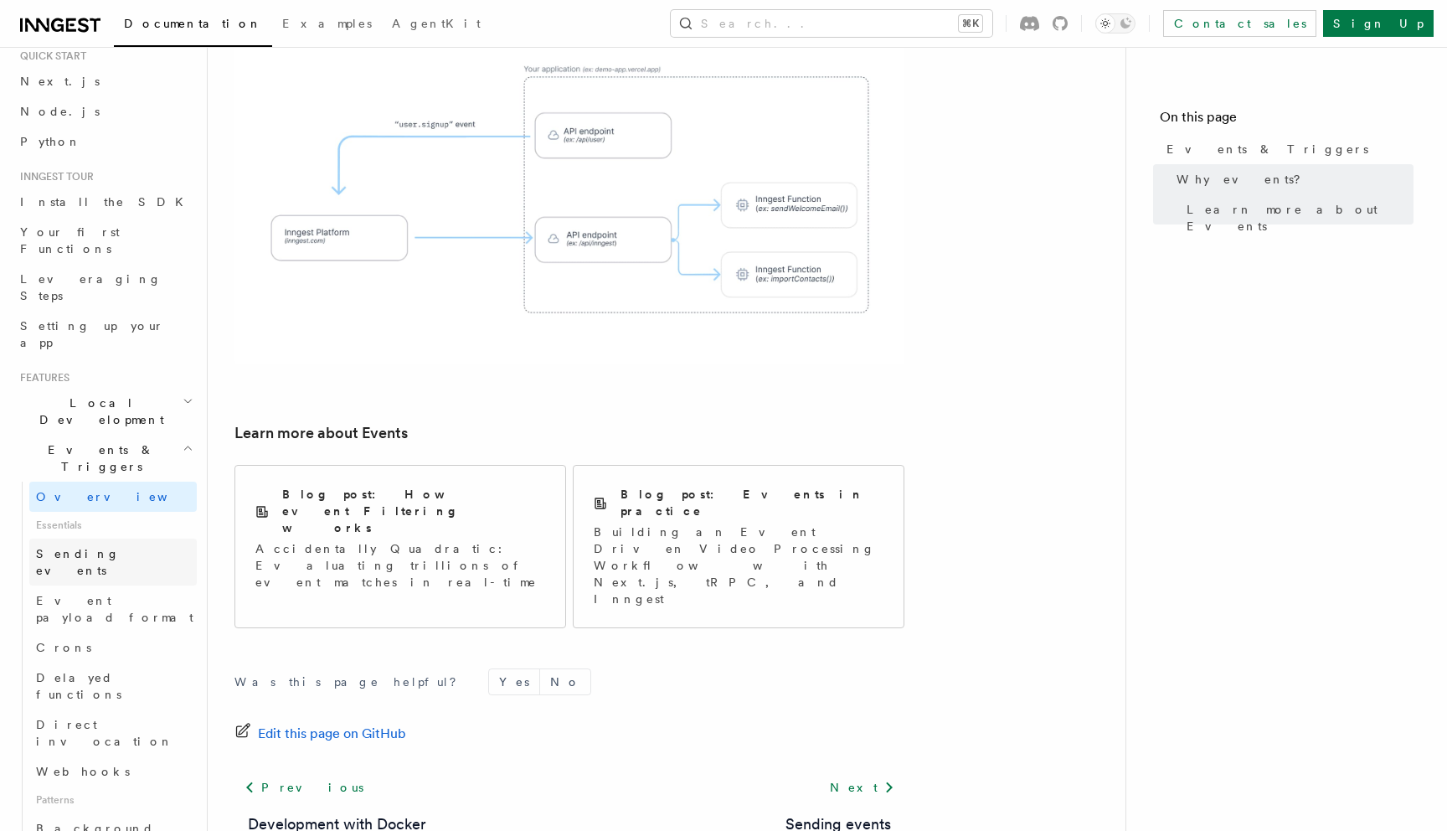
click at [127, 538] on link "Sending events" at bounding box center [112, 561] width 167 height 47
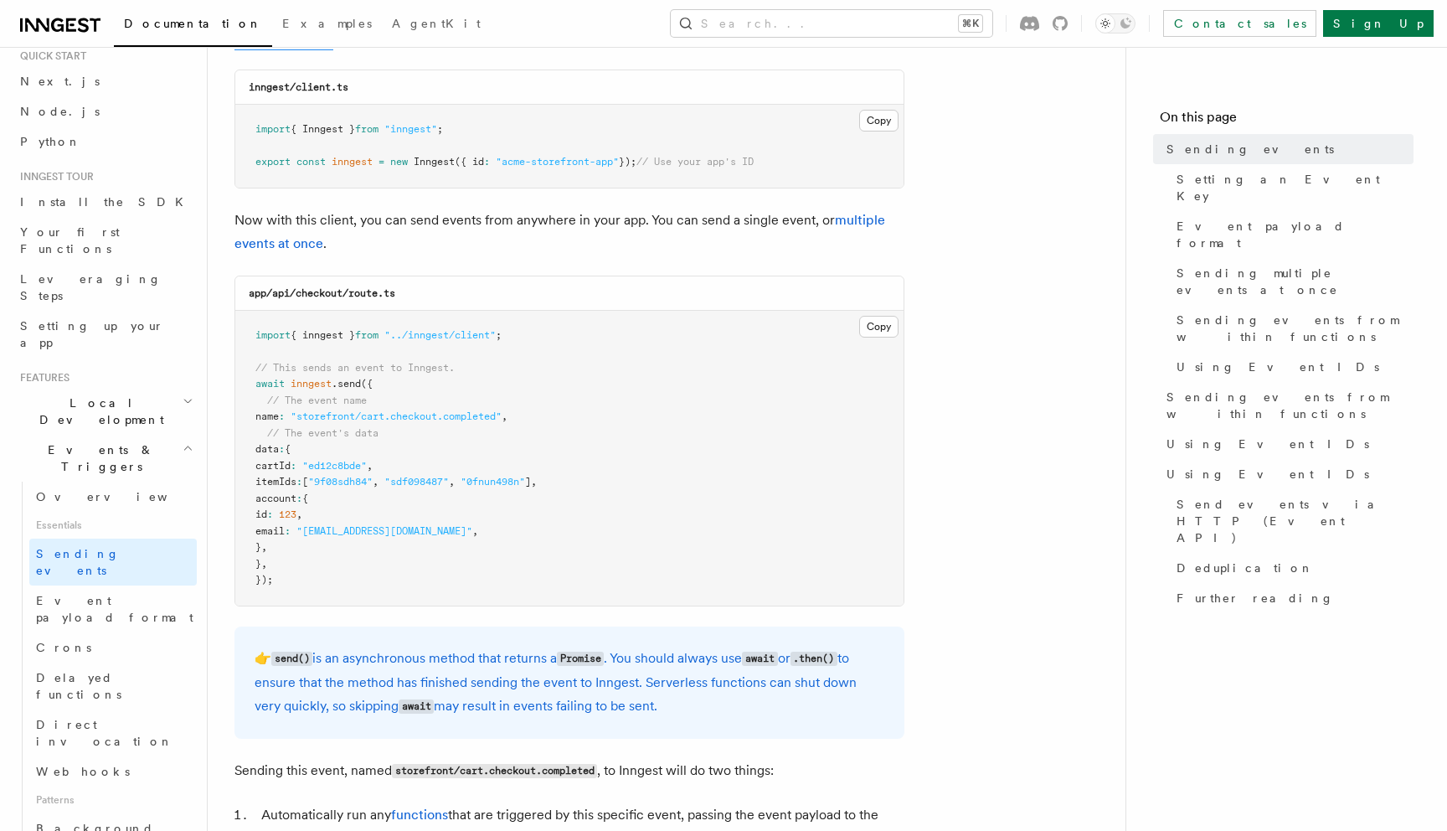
scroll to position [277, 0]
